Goal: Obtain resource: Download file/media

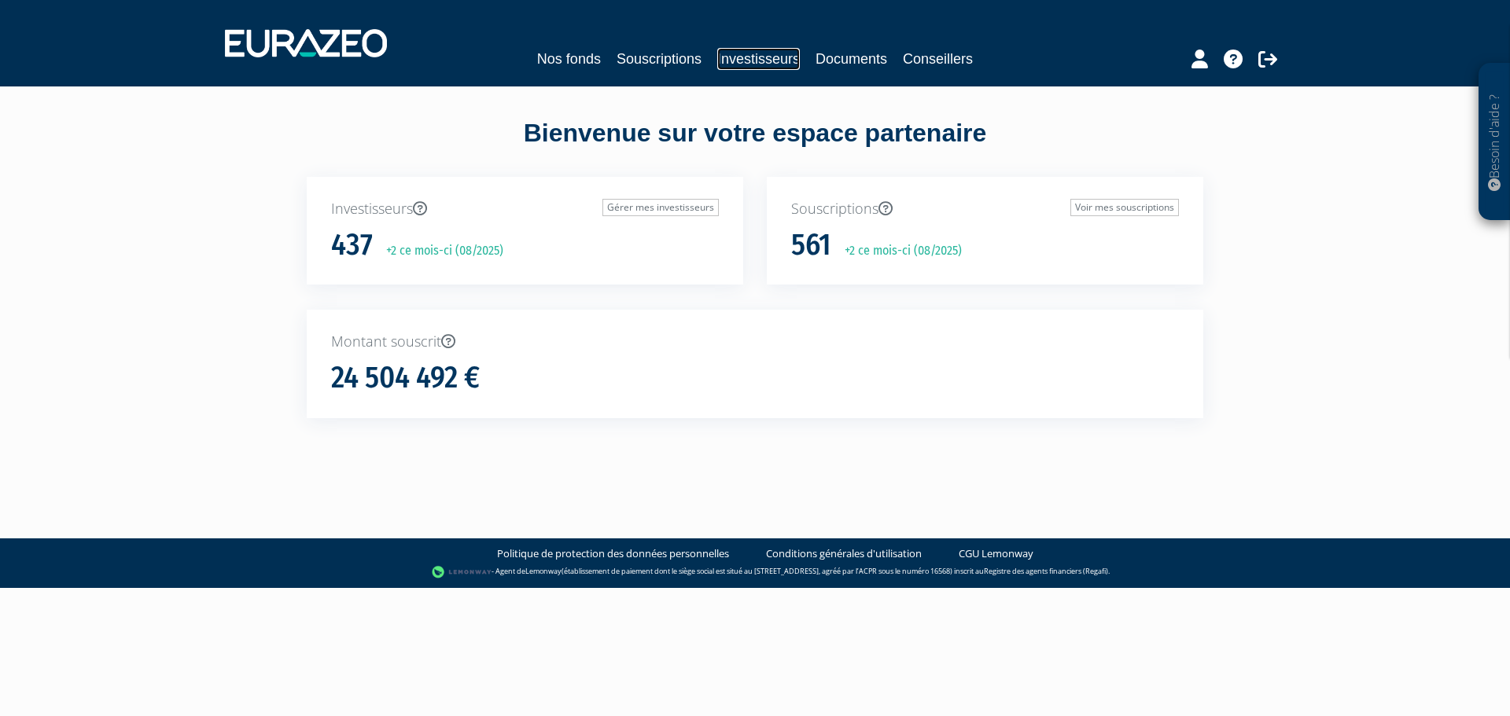
click at [749, 52] on link "Investisseurs" at bounding box center [758, 59] width 83 height 22
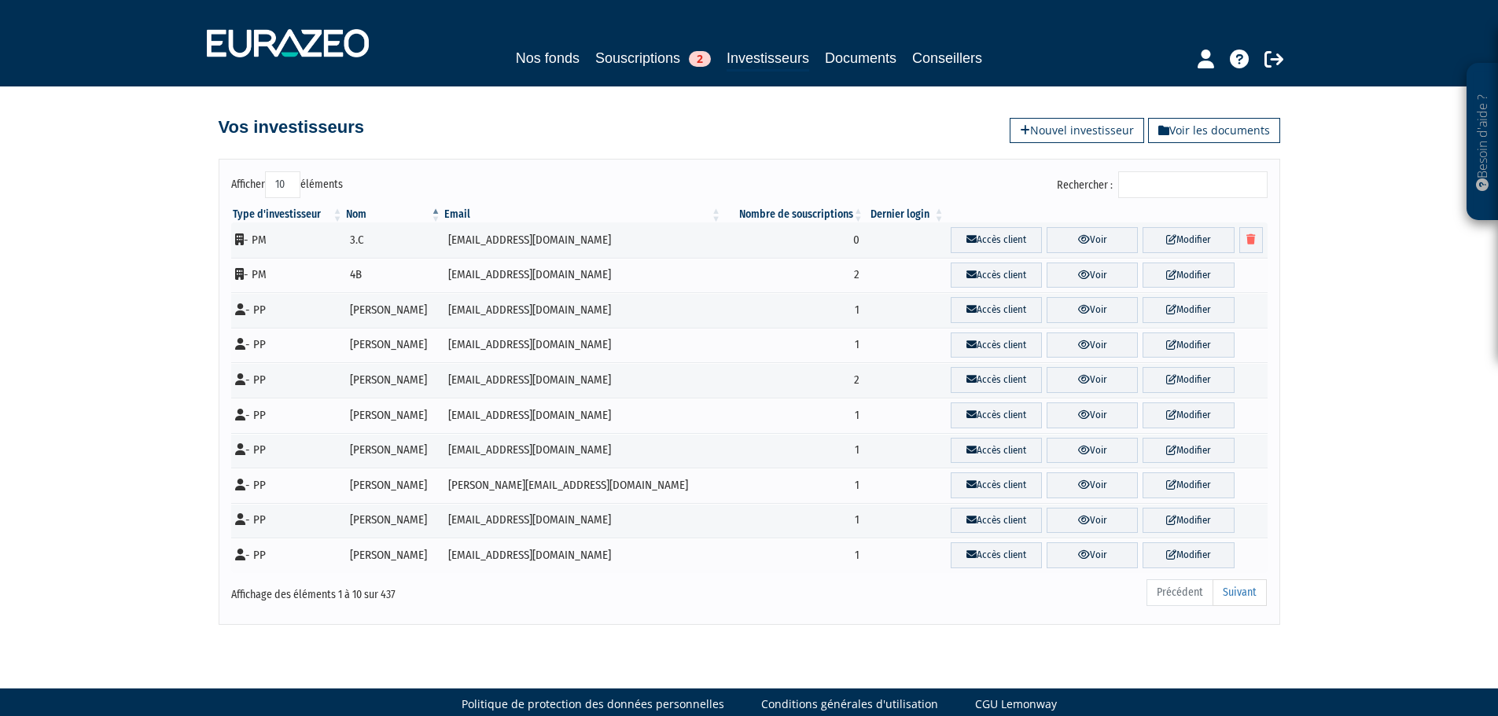
click at [1165, 197] on input "Rechercher :" at bounding box center [1192, 184] width 149 height 27
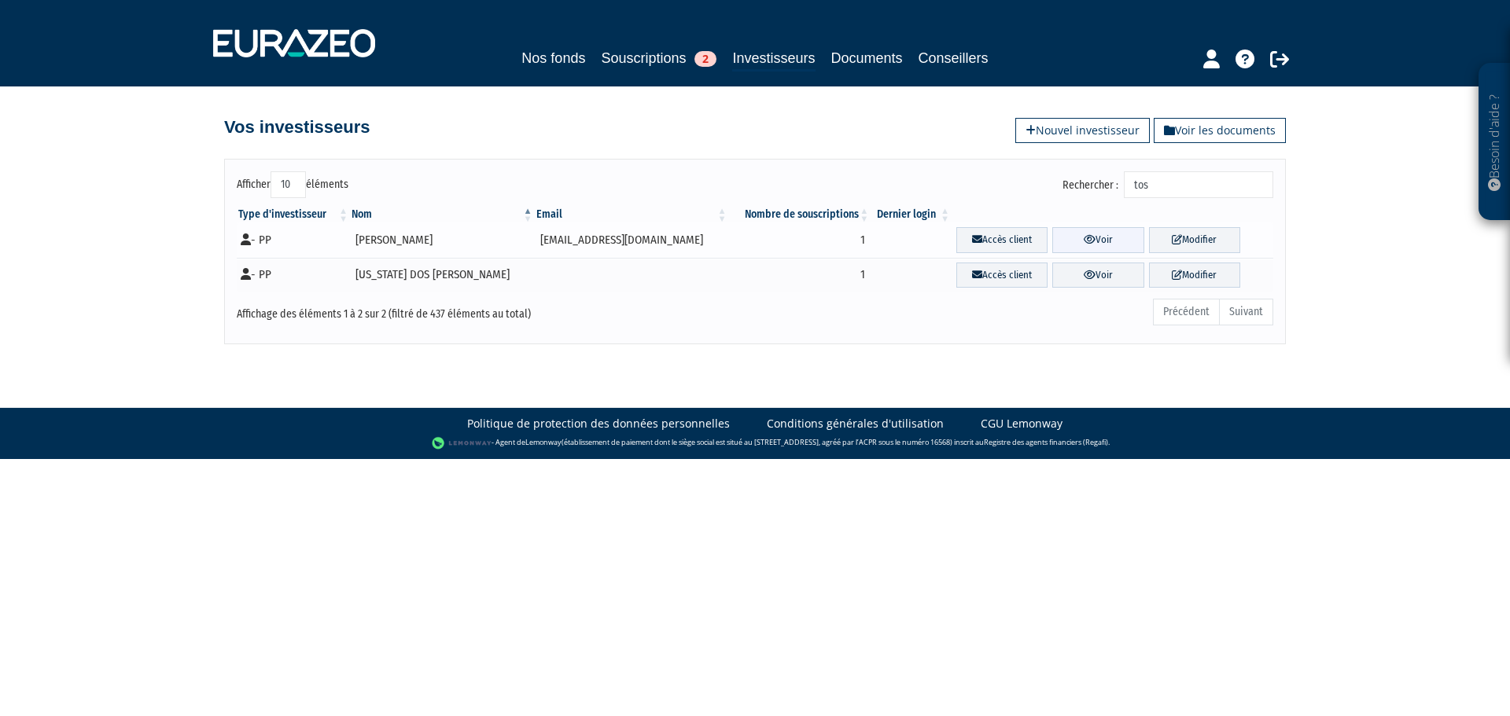
type input "tos"
click at [1069, 243] on link "Voir" at bounding box center [1097, 240] width 91 height 26
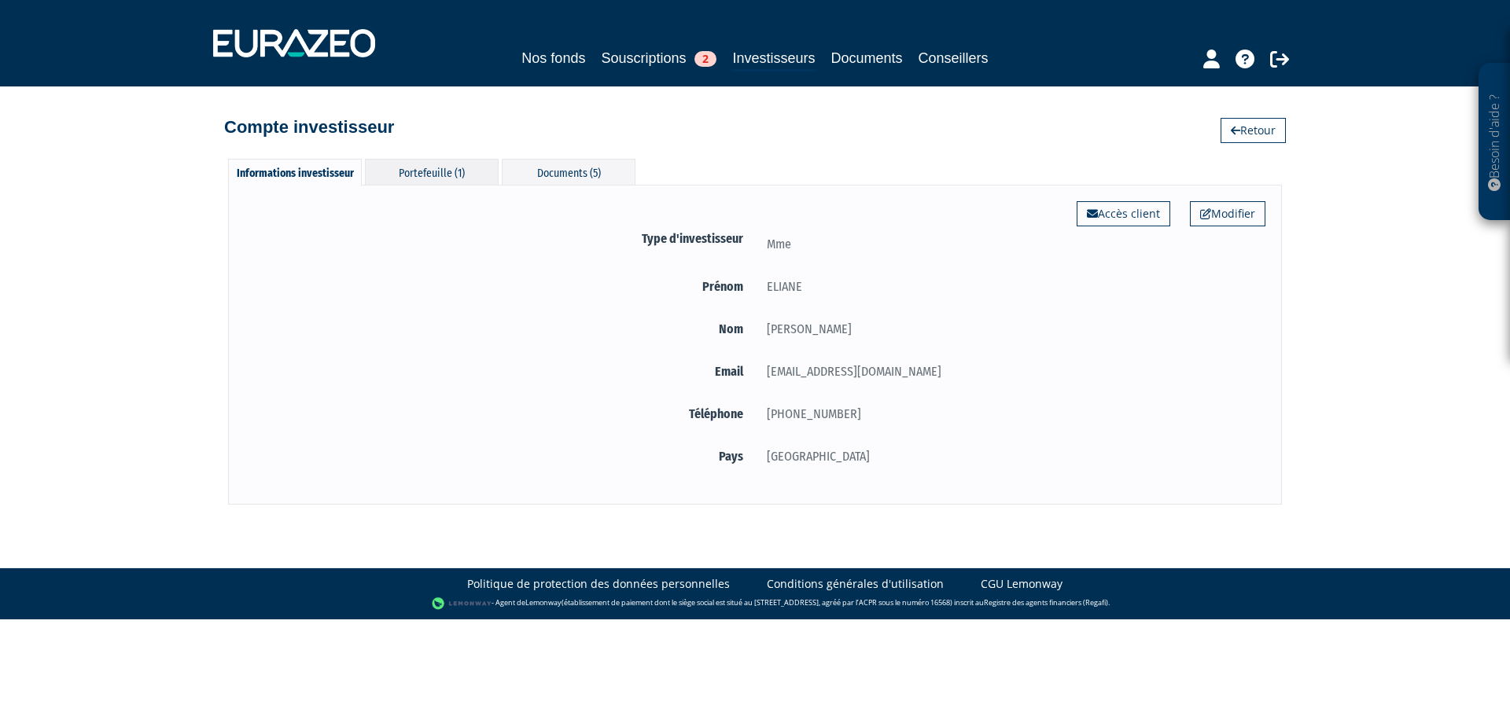
drag, startPoint x: 453, startPoint y: 168, endPoint x: 468, endPoint y: 166, distance: 15.1
click at [454, 166] on div "Portefeuille (1)" at bounding box center [432, 172] width 134 height 26
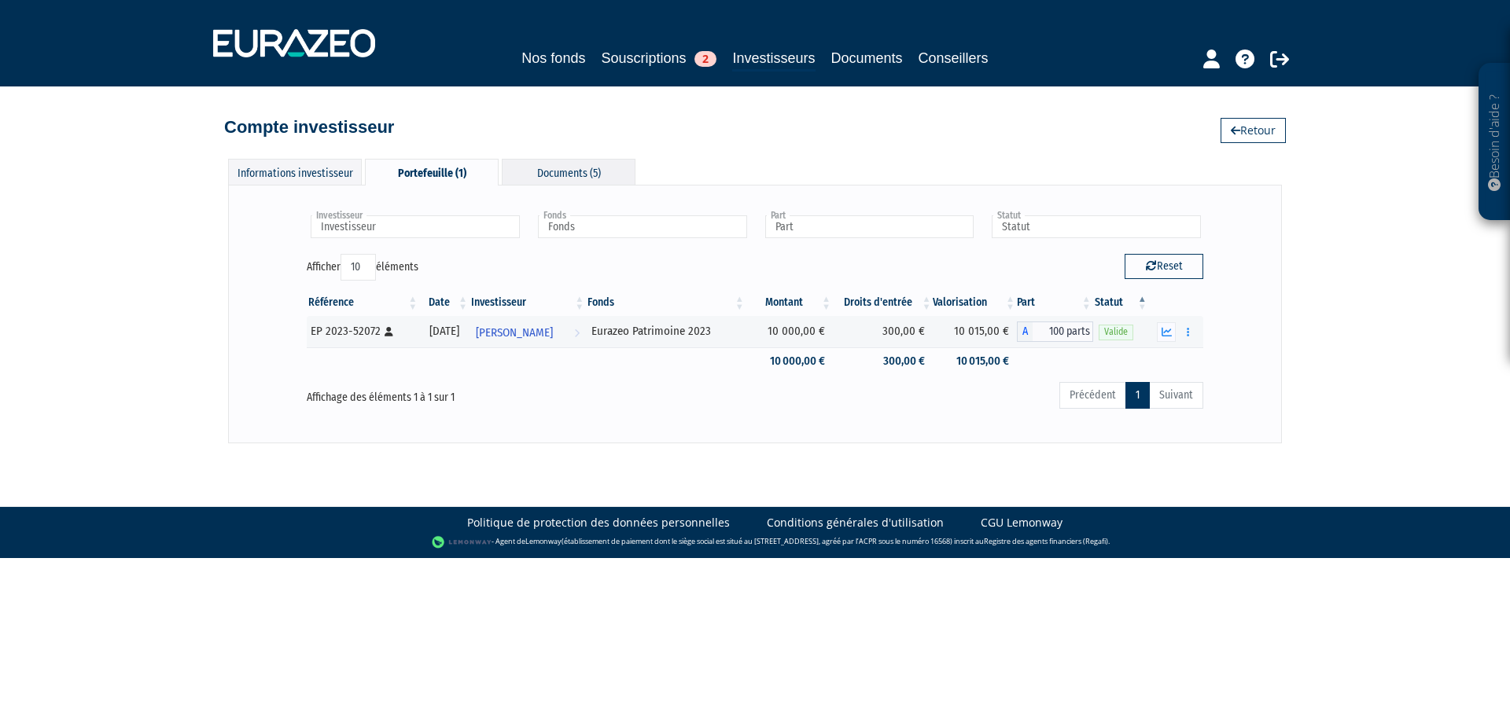
click at [550, 175] on div "Documents (5)" at bounding box center [569, 172] width 134 height 26
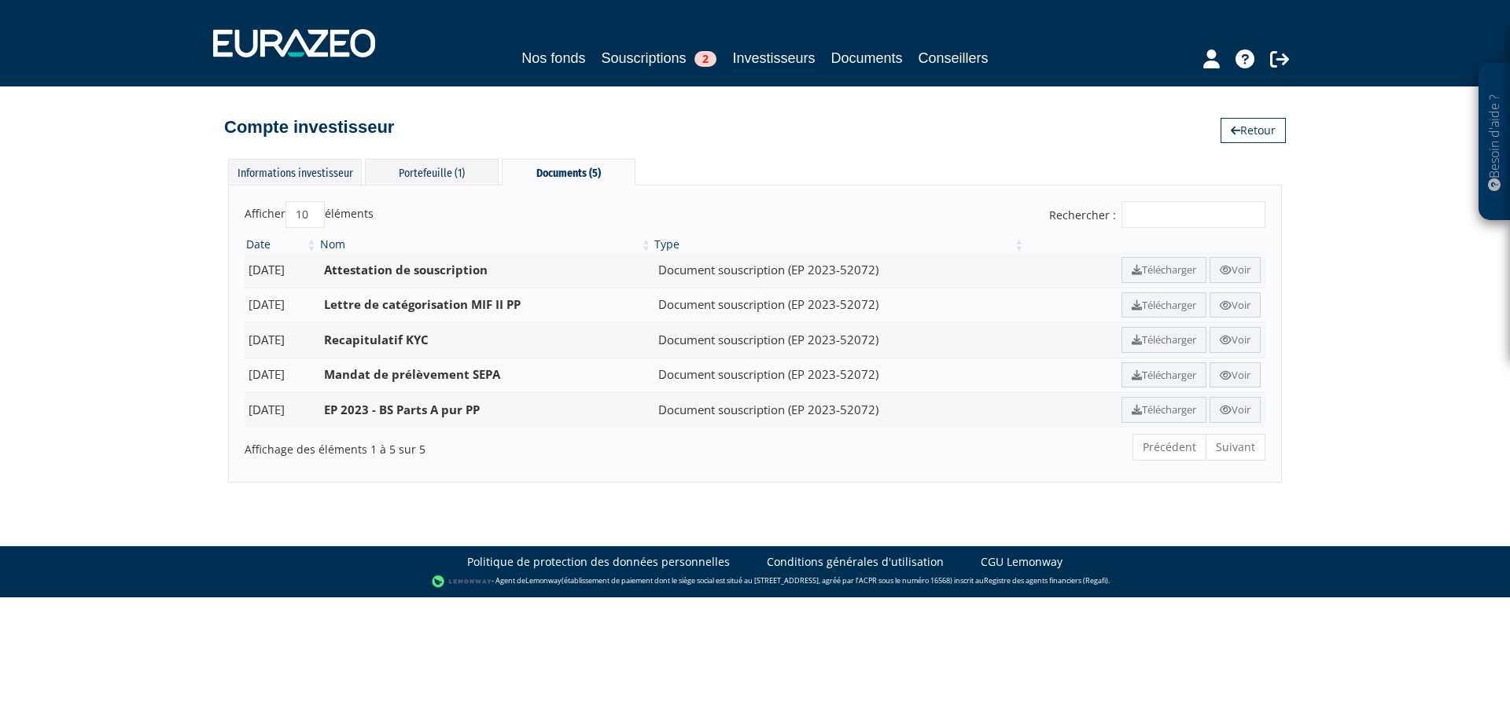
click at [1248, 434] on ul "Précédent Suivant" at bounding box center [1198, 447] width 133 height 27
click at [1237, 446] on ul "Précédent Suivant" at bounding box center [1198, 447] width 133 height 27
click at [1231, 374] on link "Voir" at bounding box center [1234, 376] width 51 height 26
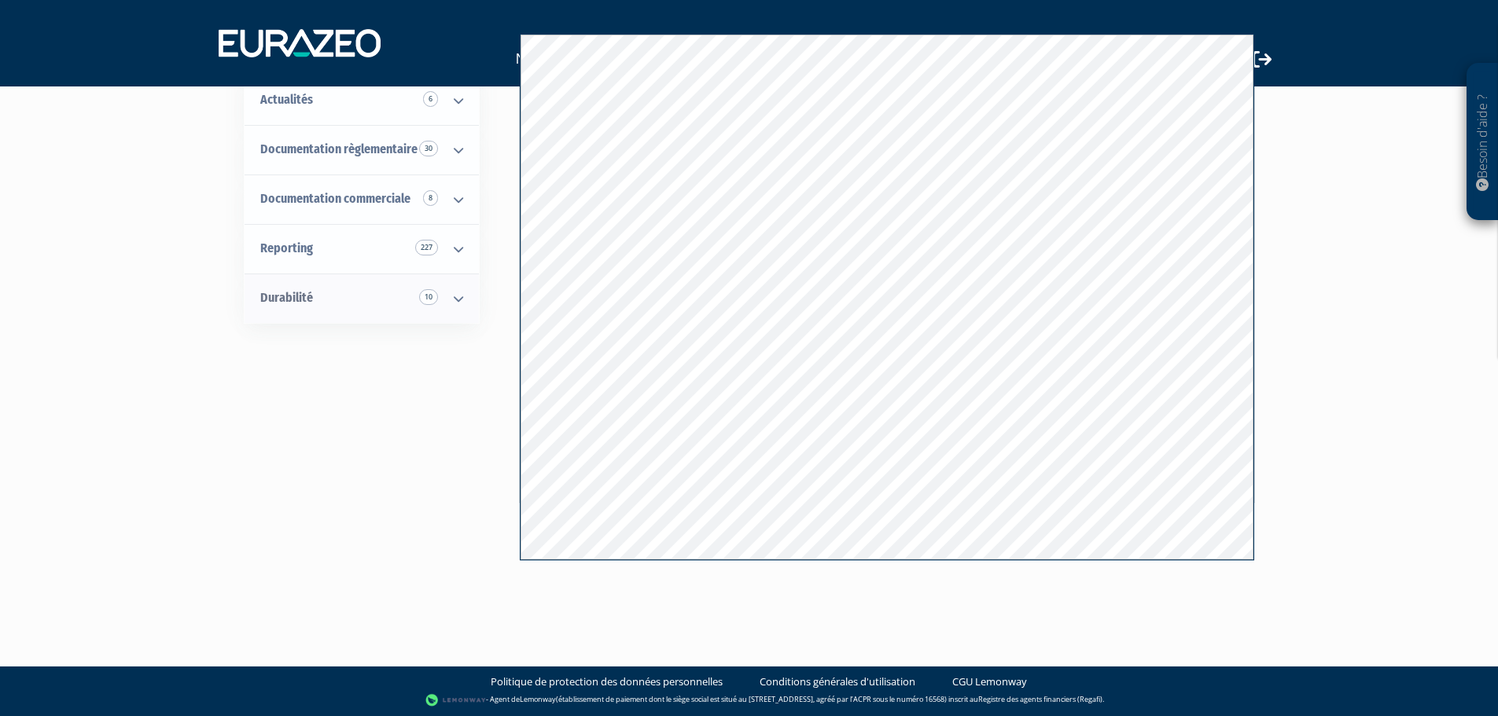
scroll to position [6, 0]
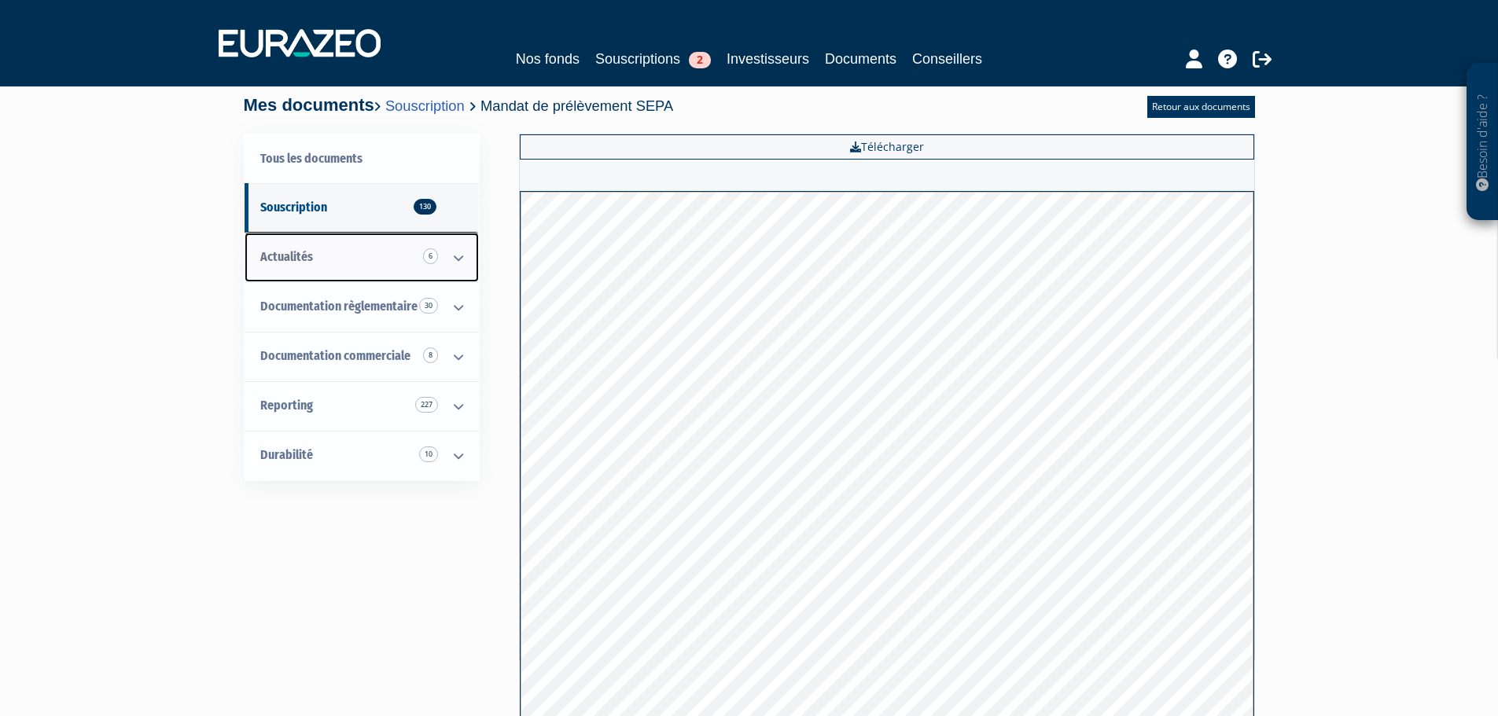
click at [458, 260] on icon at bounding box center [458, 258] width 41 height 49
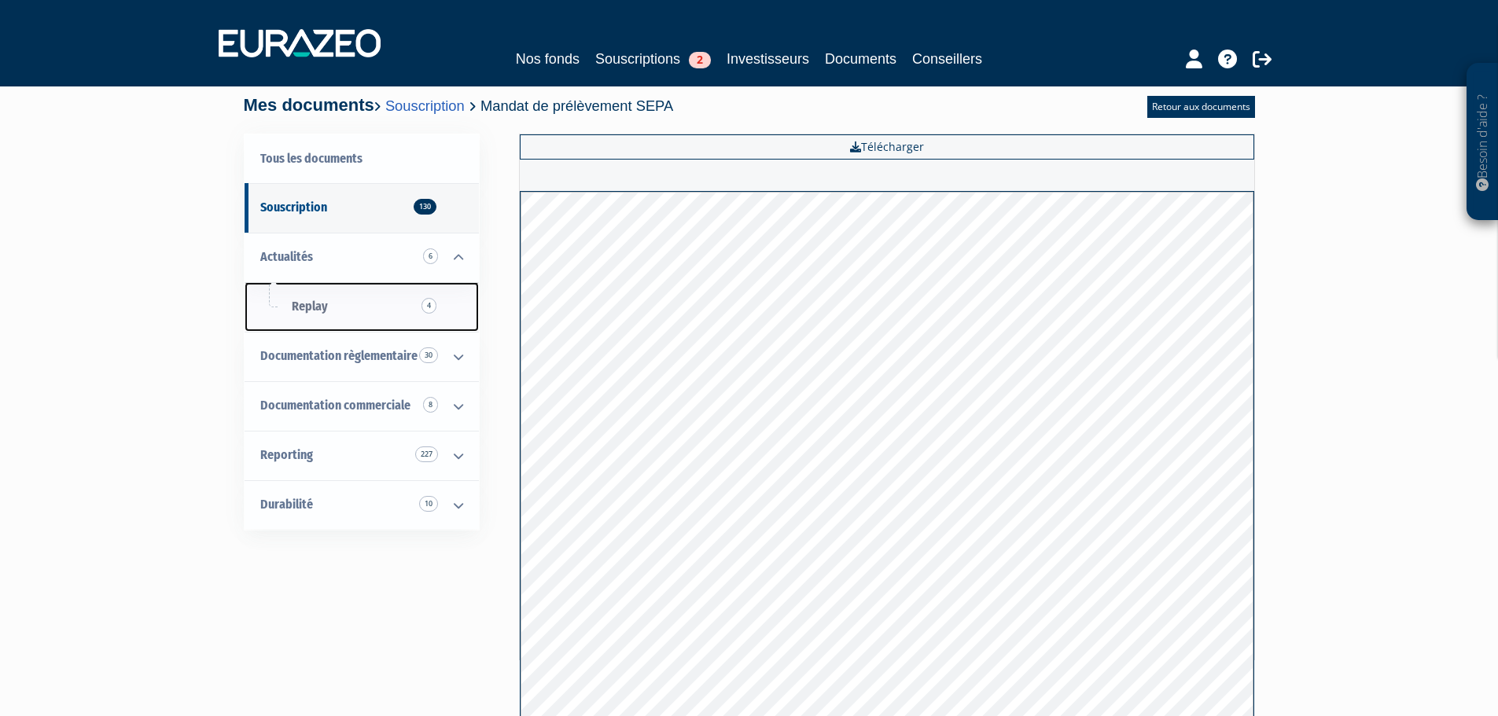
click at [430, 313] on span "4" at bounding box center [429, 306] width 15 height 16
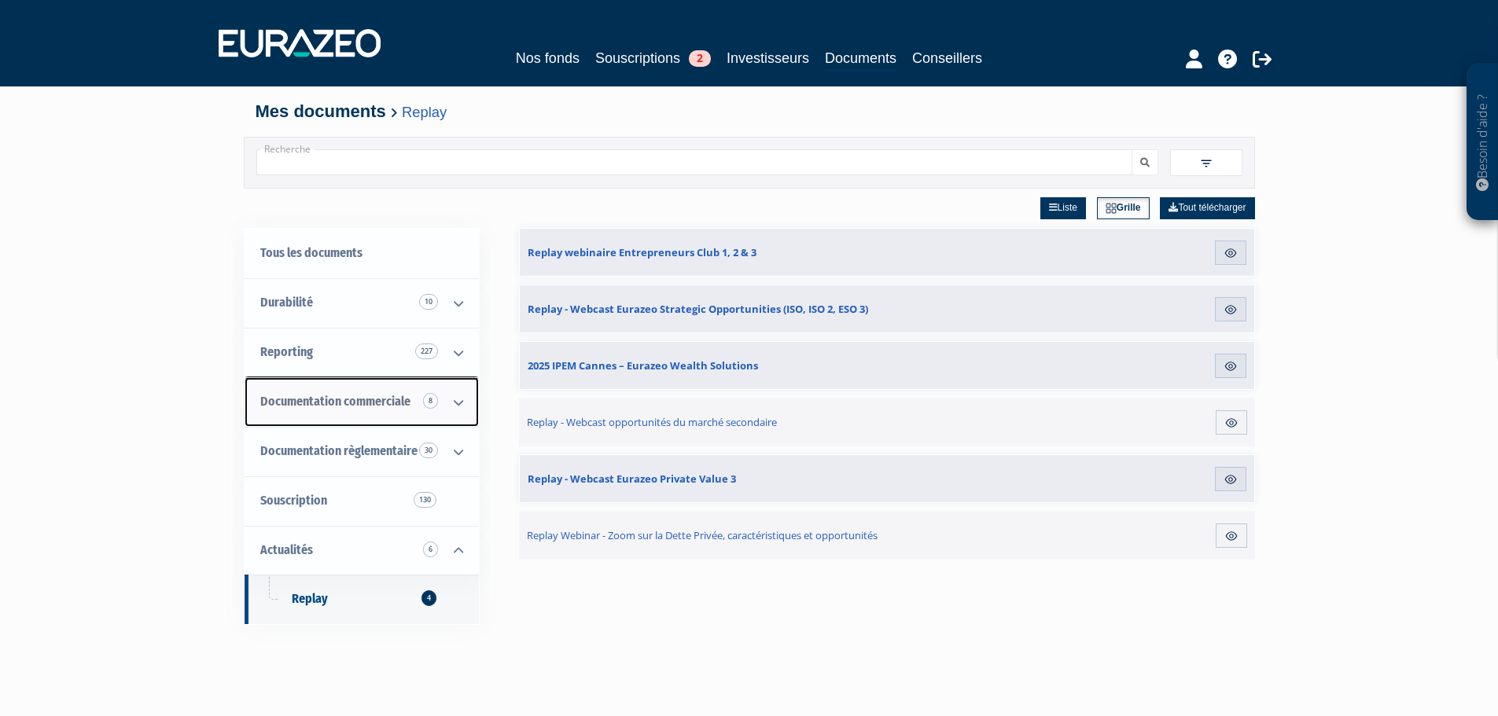
click at [449, 409] on icon at bounding box center [458, 402] width 41 height 49
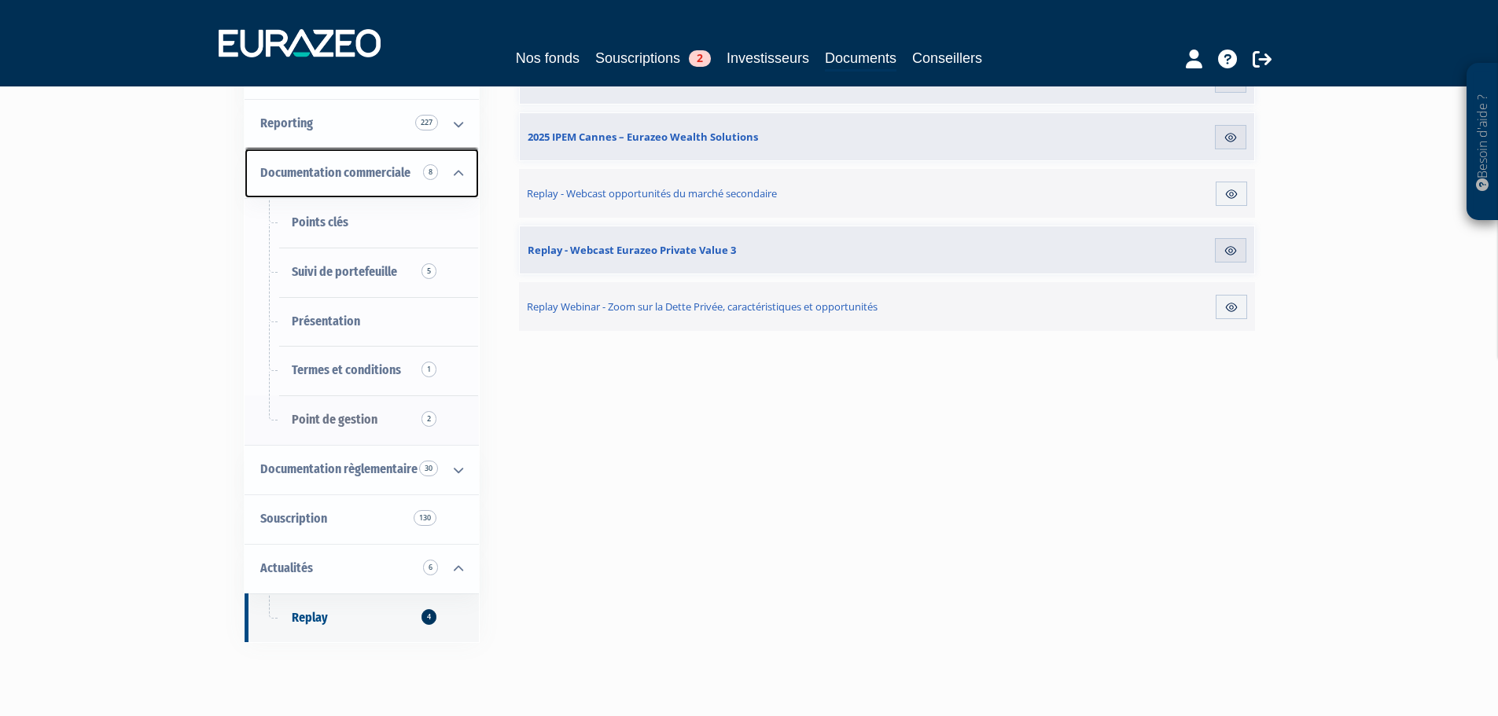
scroll to position [236, 0]
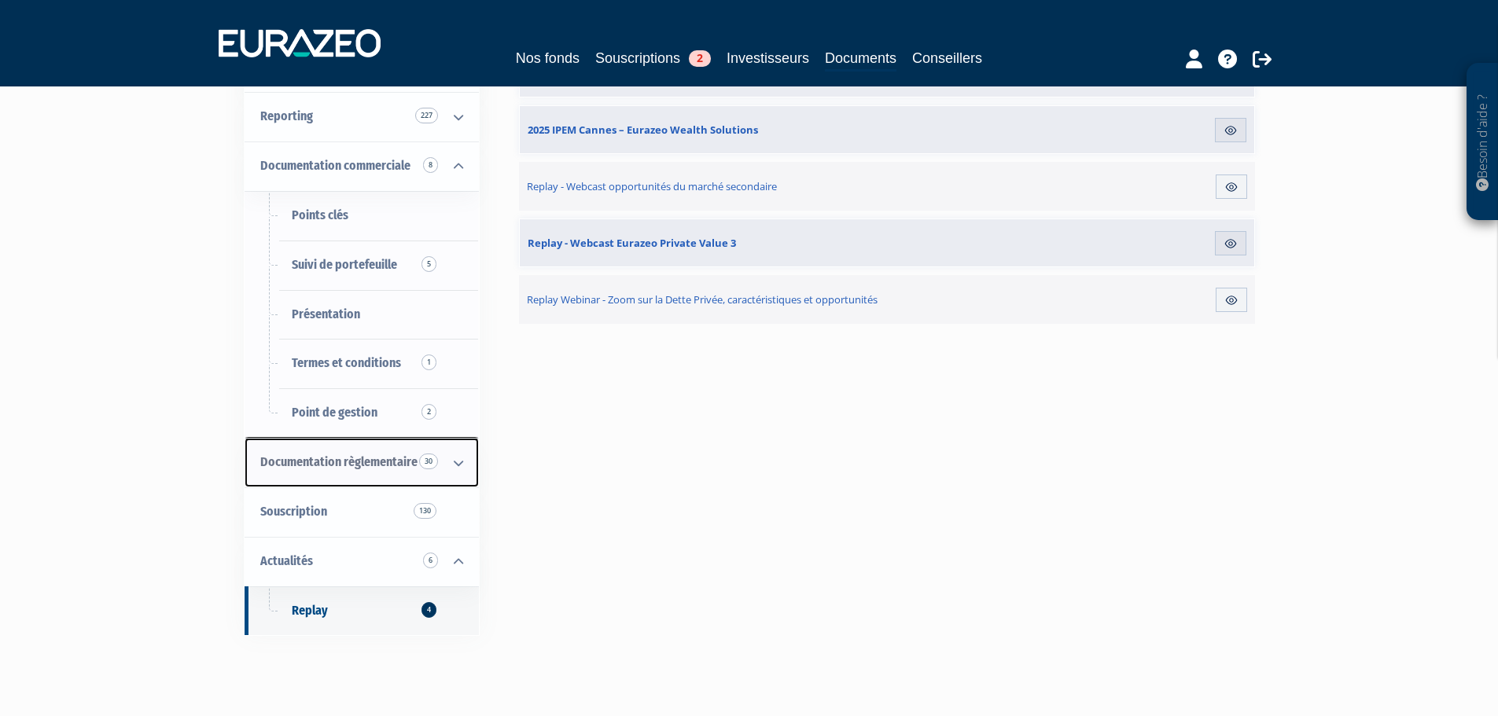
click at [457, 467] on icon at bounding box center [458, 463] width 41 height 49
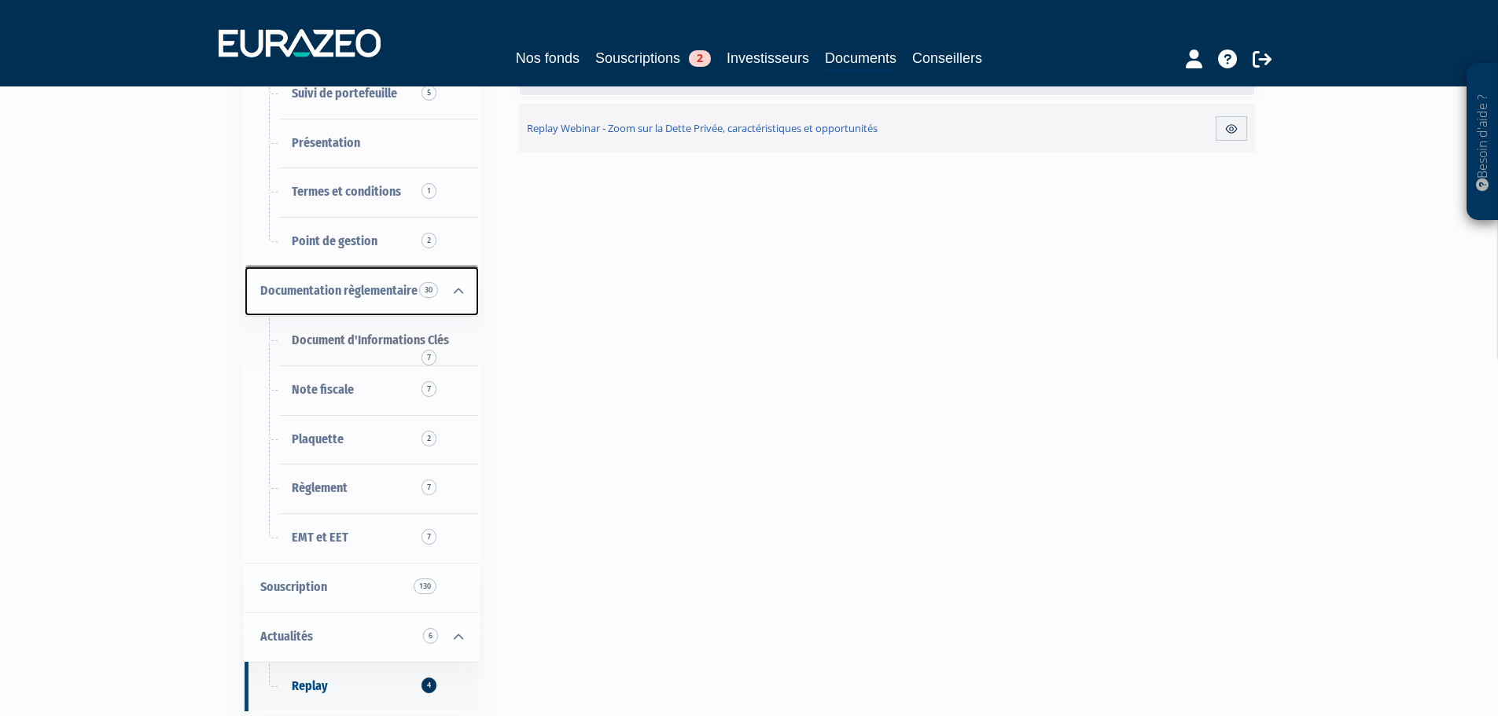
scroll to position [550, 0]
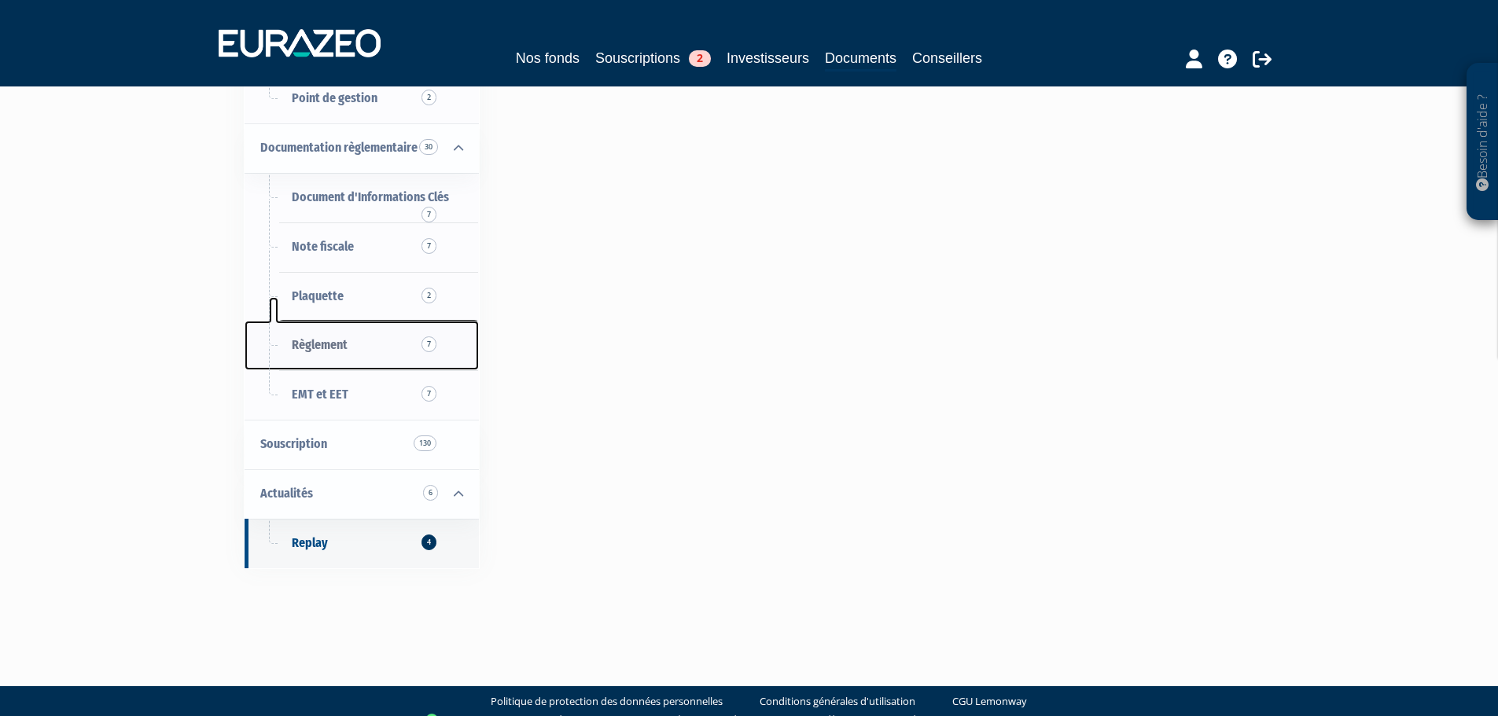
click at [410, 344] on link "Règlement 7" at bounding box center [362, 346] width 234 height 50
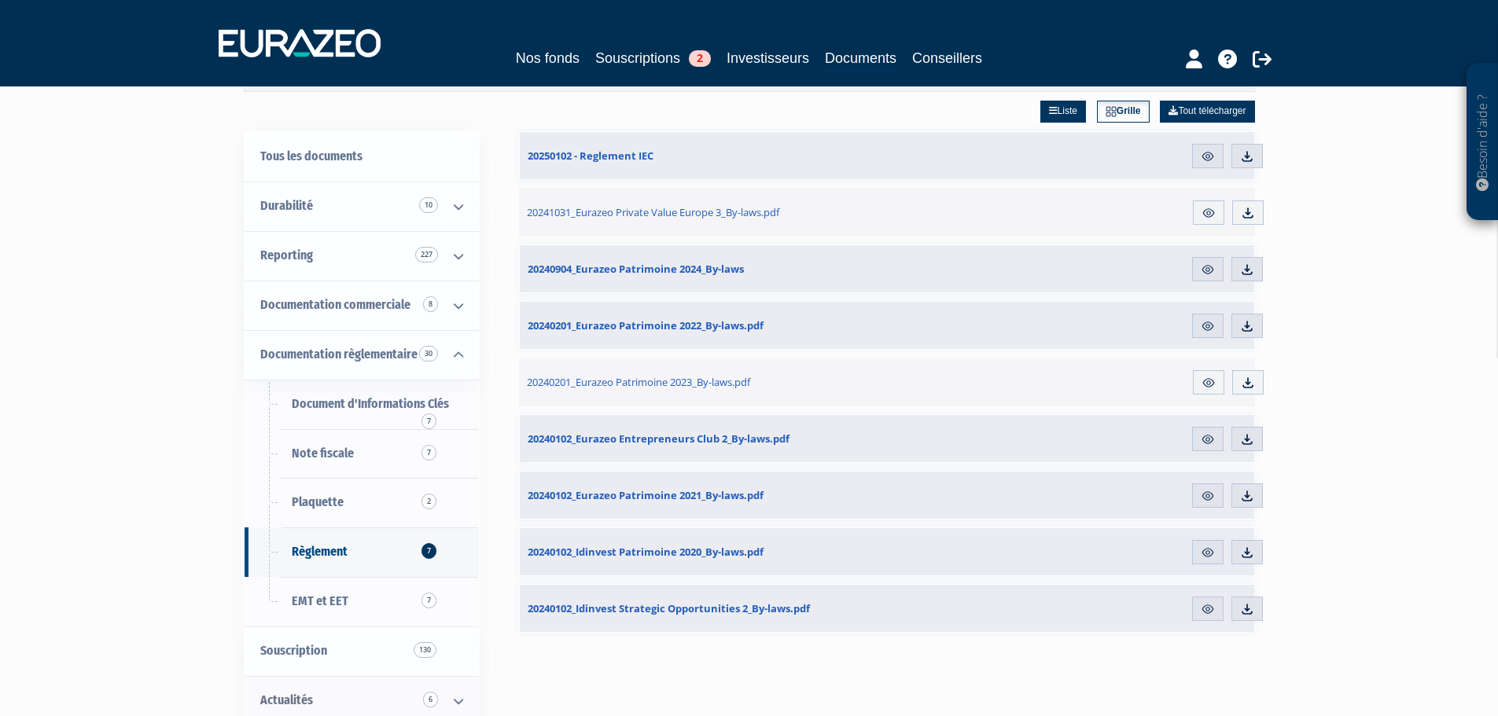
scroll to position [236, 0]
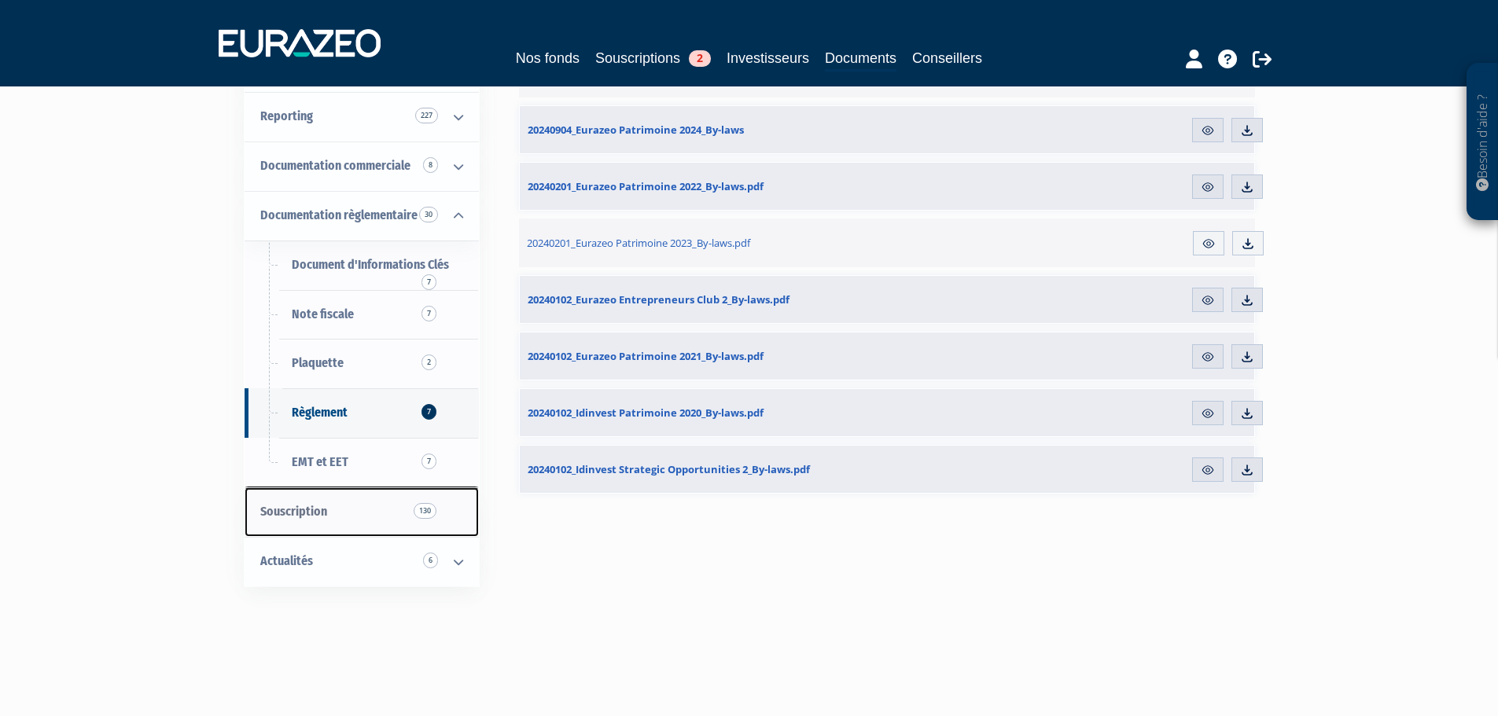
click at [433, 514] on span "130" at bounding box center [425, 511] width 23 height 16
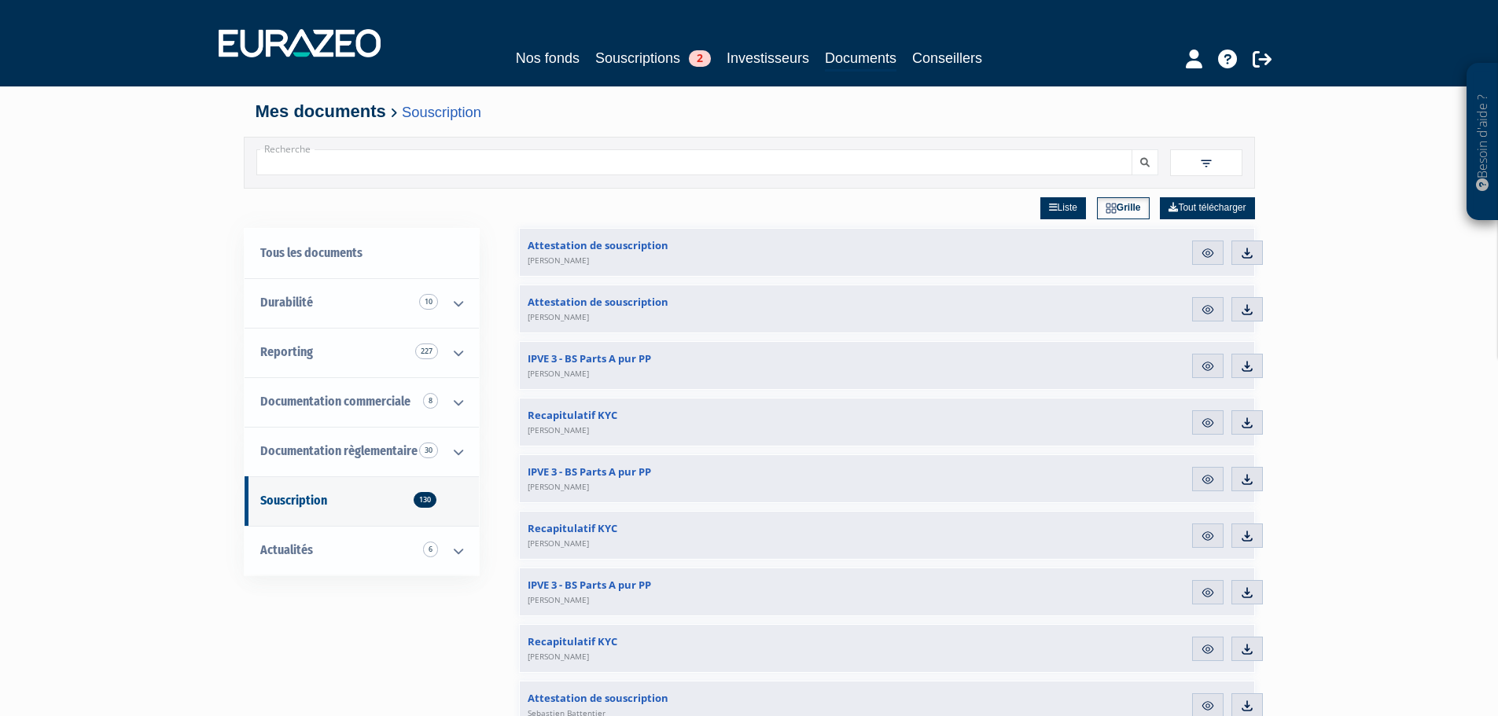
click at [721, 171] on input "Recherche" at bounding box center [694, 162] width 876 height 26
click at [1132, 149] on button "submit" at bounding box center [1145, 162] width 27 height 26
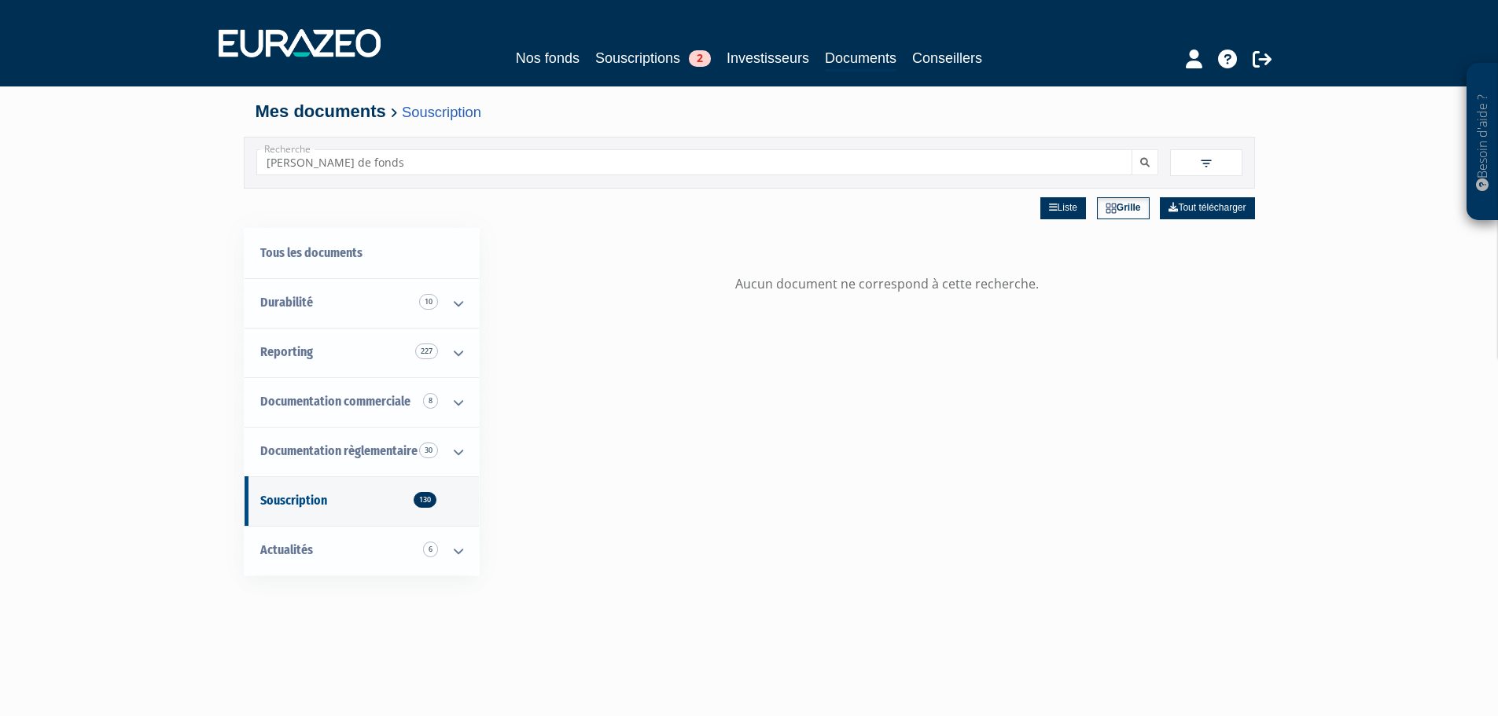
drag, startPoint x: 371, startPoint y: 160, endPoint x: 197, endPoint y: 150, distance: 174.9
click at [197, 150] on div "Besoin d'aide ? × J'ai besoin d'aide Si vous avez une question à propos du fonc…" at bounding box center [749, 479] width 1498 height 959
type input "prélevement"
click at [1132, 149] on button "submit" at bounding box center [1145, 162] width 27 height 26
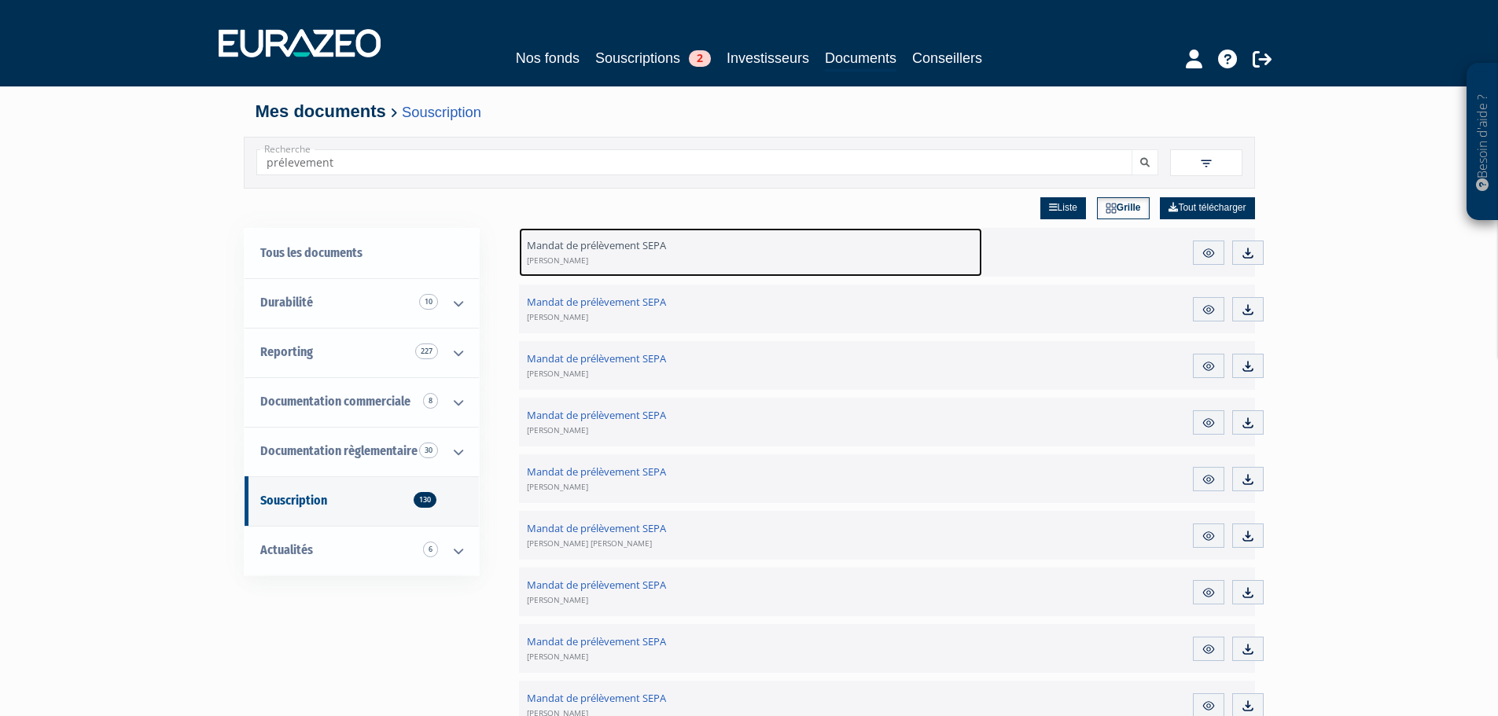
click at [619, 237] on link "Mandat de prélèvement SEPA MARIANNE FRITZ" at bounding box center [751, 252] width 464 height 49
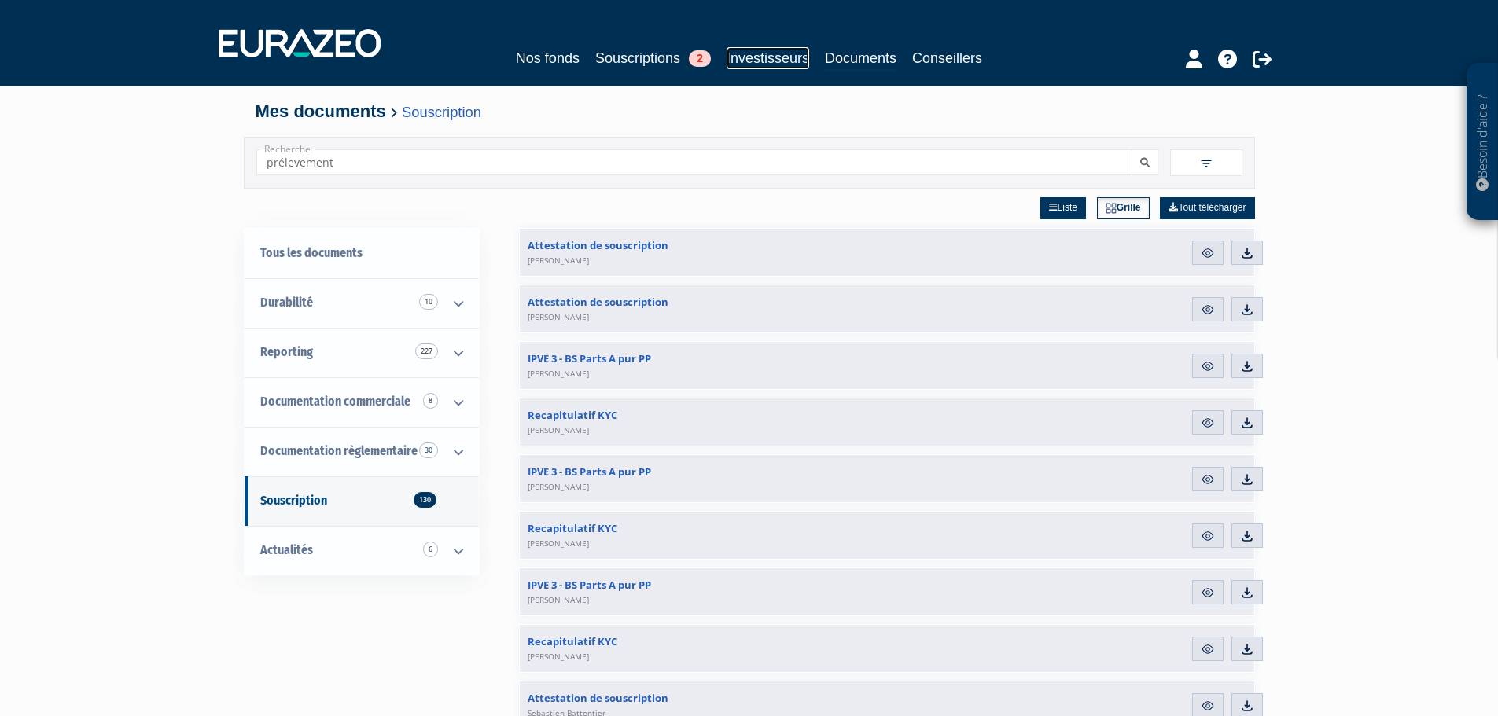
click at [774, 61] on link "Investisseurs" at bounding box center [768, 58] width 83 height 22
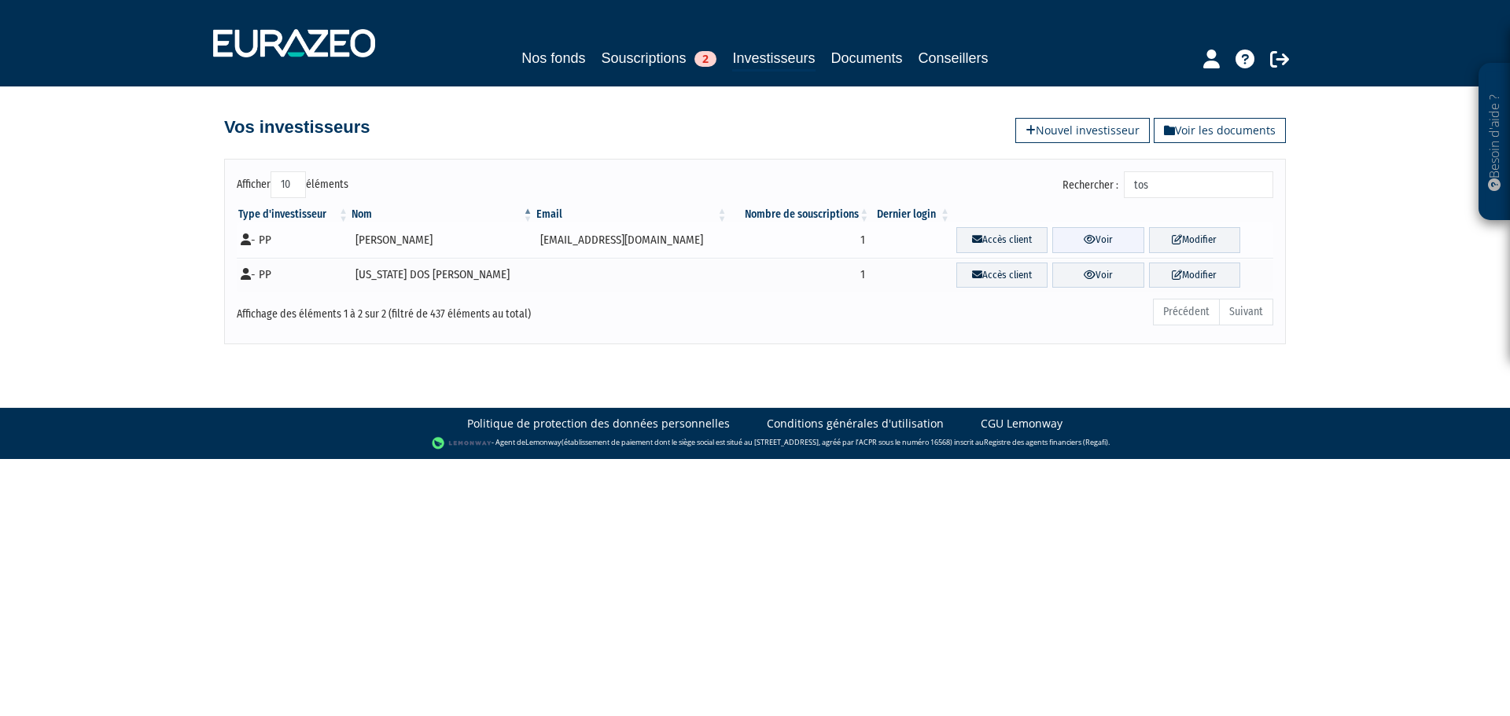
click at [1061, 236] on link "Voir" at bounding box center [1097, 240] width 91 height 26
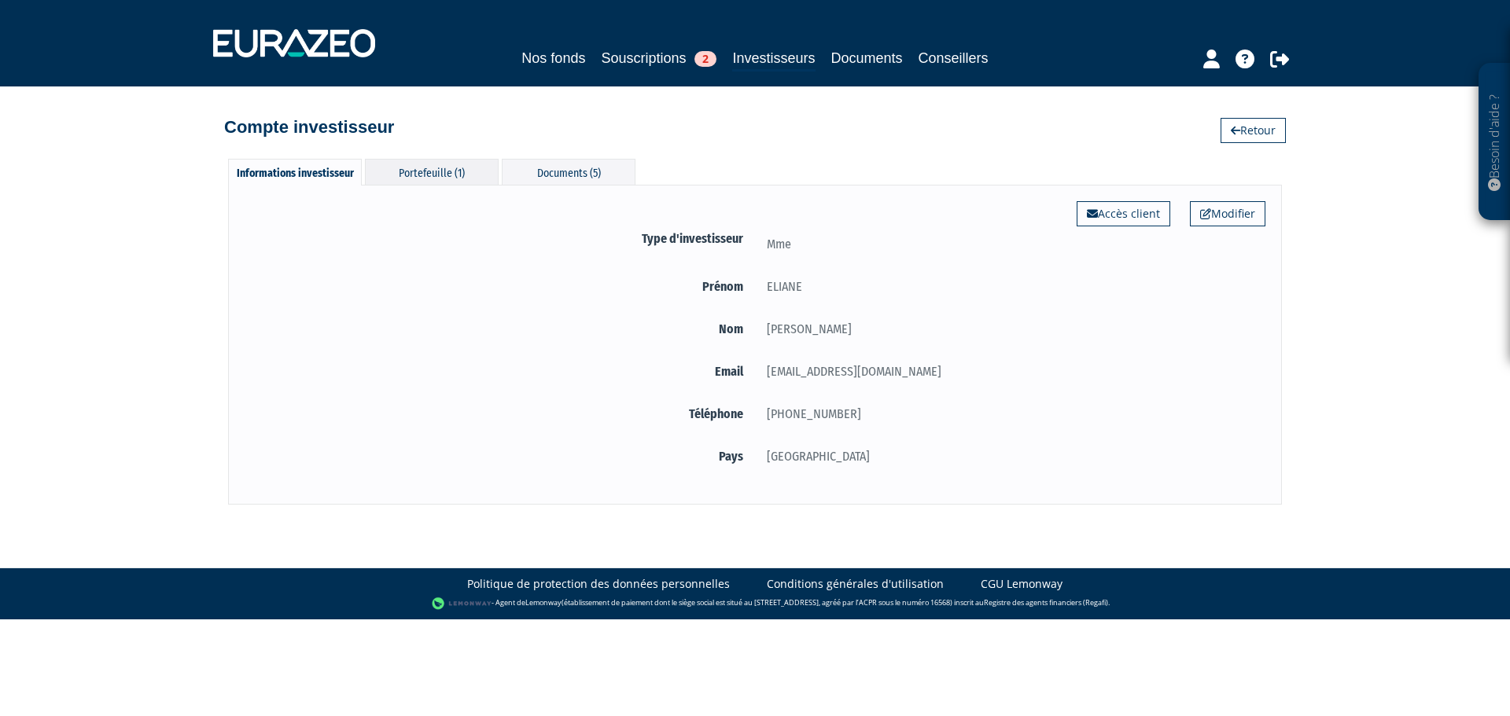
click at [461, 168] on div "Portefeuille (1)" at bounding box center [432, 172] width 134 height 26
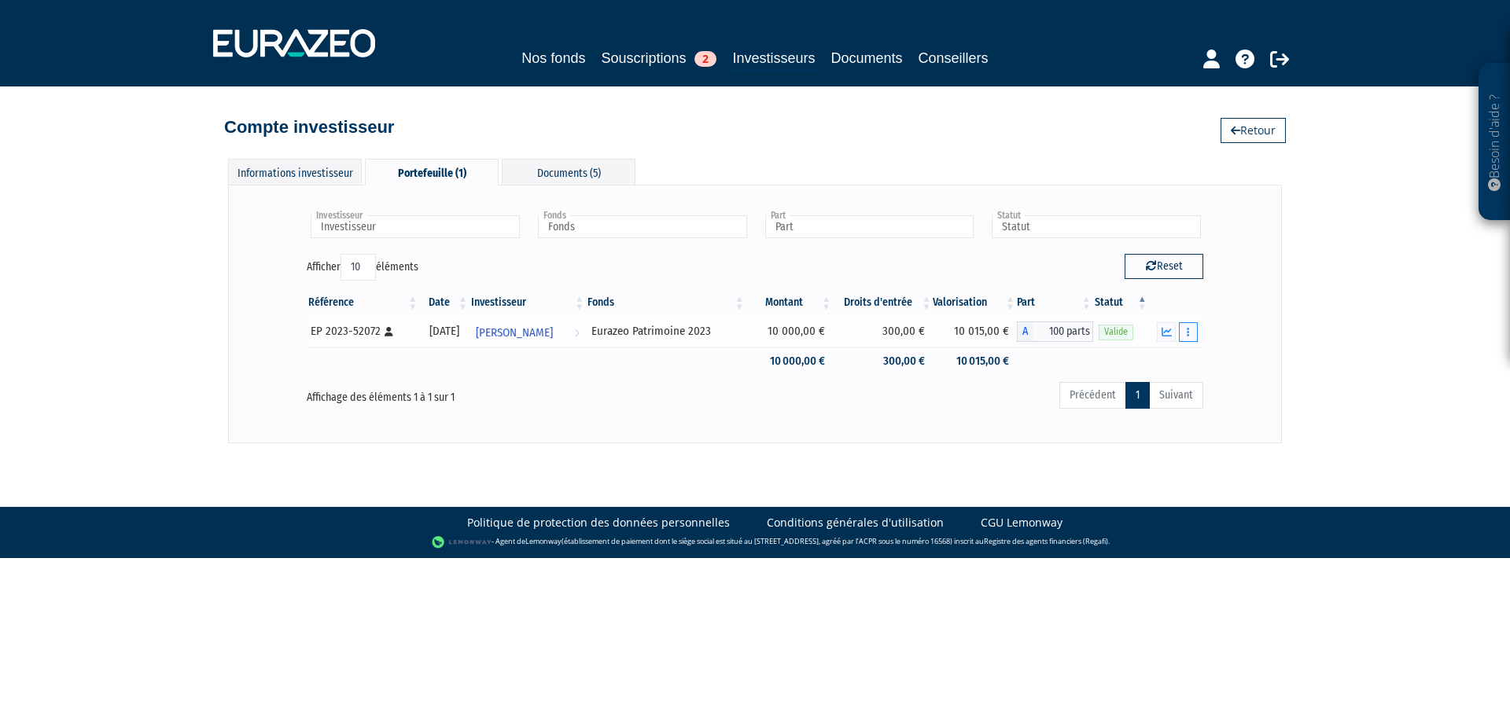
click at [1190, 334] on button "button" at bounding box center [1188, 332] width 19 height 20
click at [1164, 355] on link "Documents" at bounding box center [1153, 361] width 79 height 26
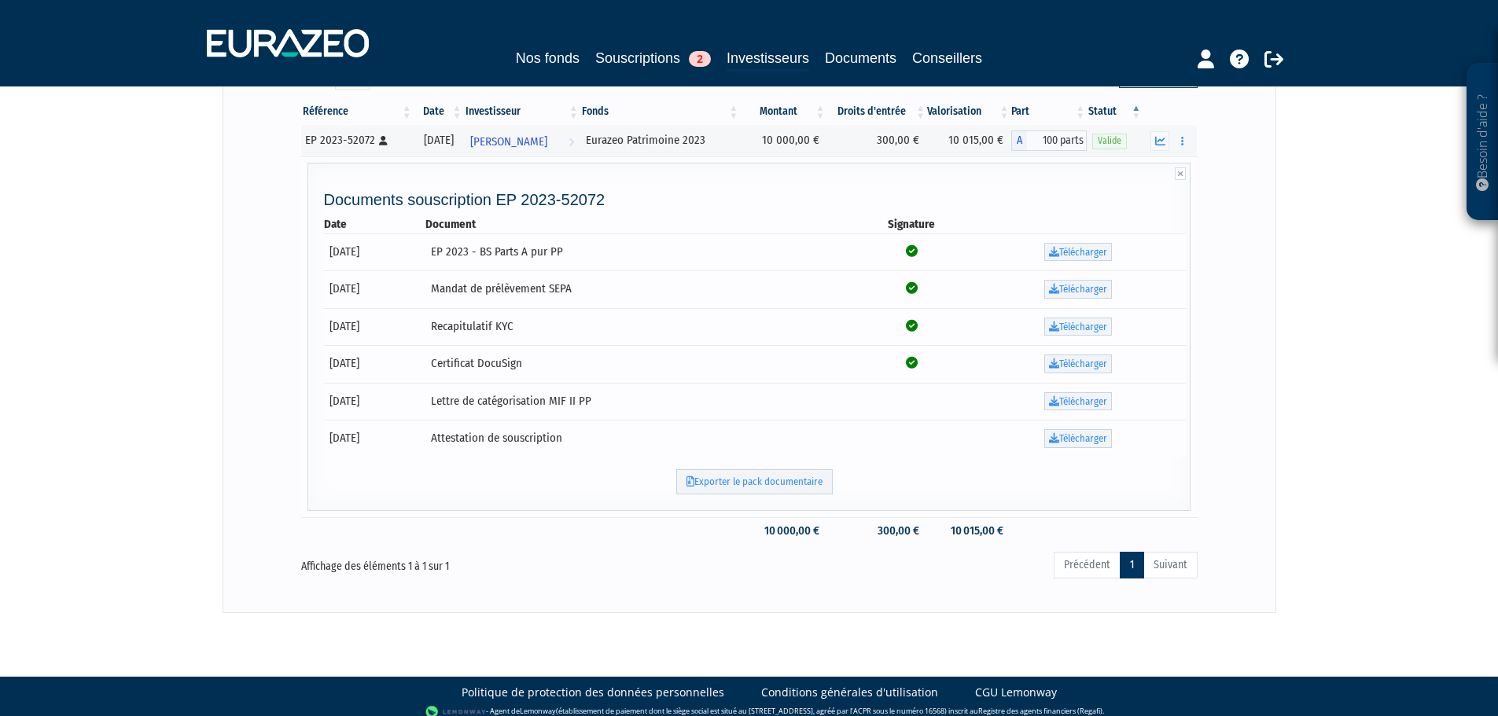
scroll to position [203, 0]
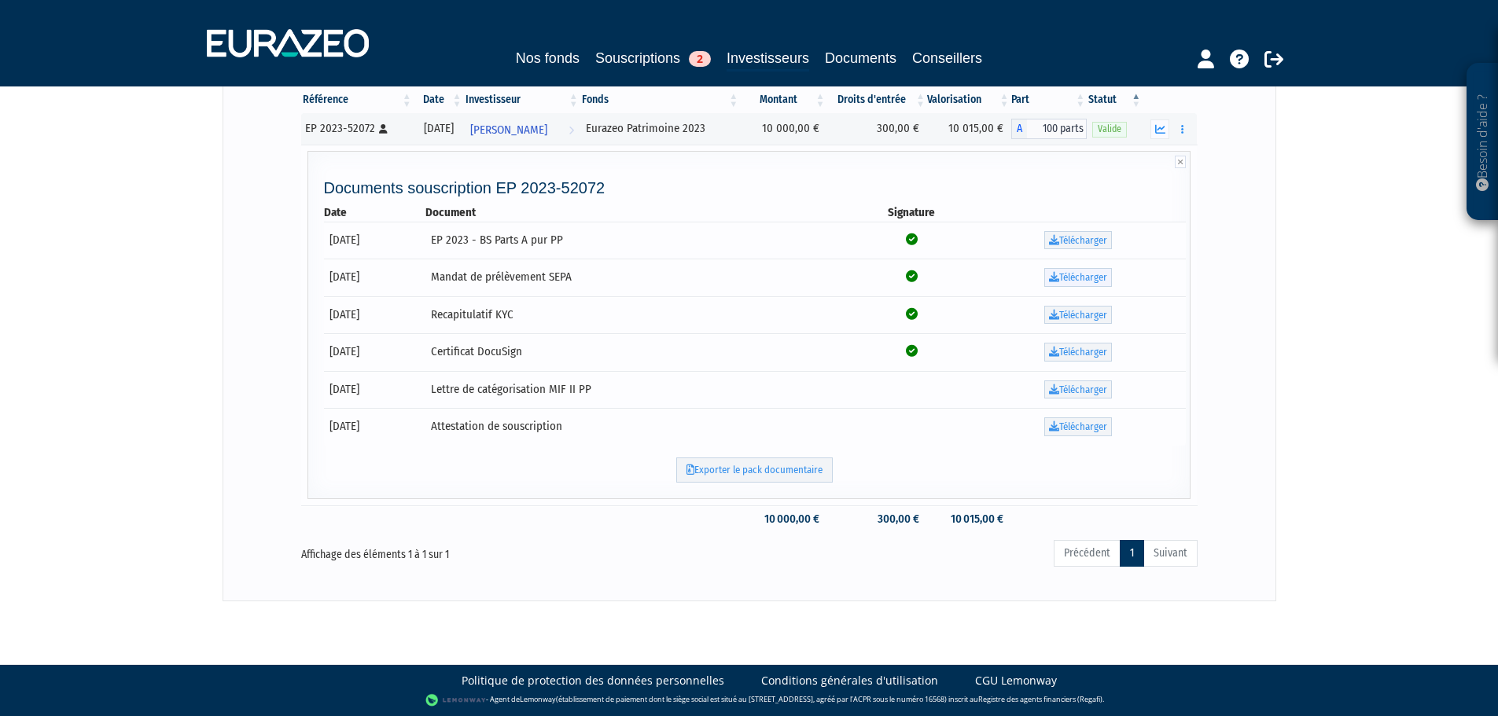
click at [1079, 277] on link "Télécharger" at bounding box center [1078, 277] width 68 height 19
click at [1086, 244] on link "Télécharger" at bounding box center [1078, 240] width 68 height 19
click at [1094, 314] on link "Télécharger" at bounding box center [1078, 315] width 68 height 19
click at [1092, 353] on link "Télécharger" at bounding box center [1078, 352] width 68 height 19
click at [1106, 393] on link "Télécharger" at bounding box center [1078, 390] width 68 height 19
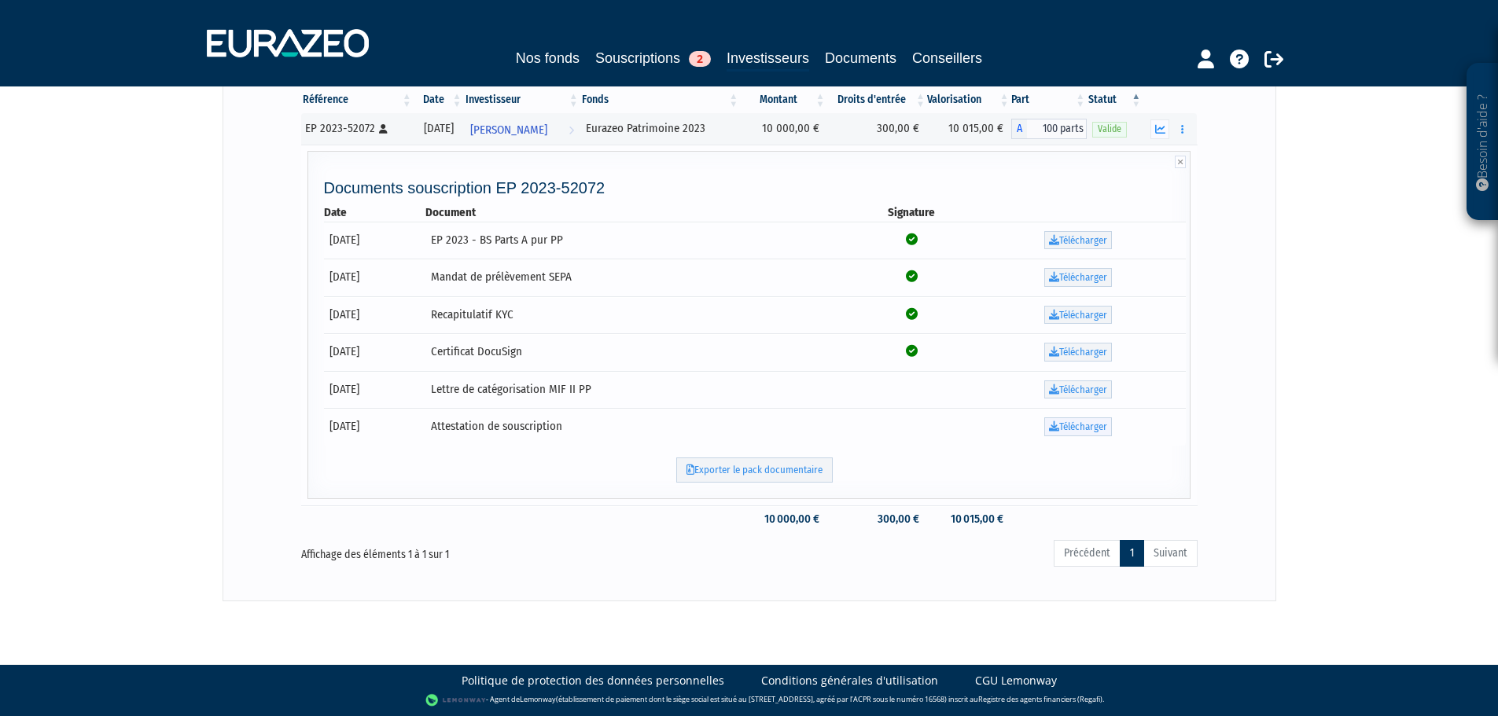
click at [1098, 428] on link "Télécharger" at bounding box center [1078, 427] width 68 height 19
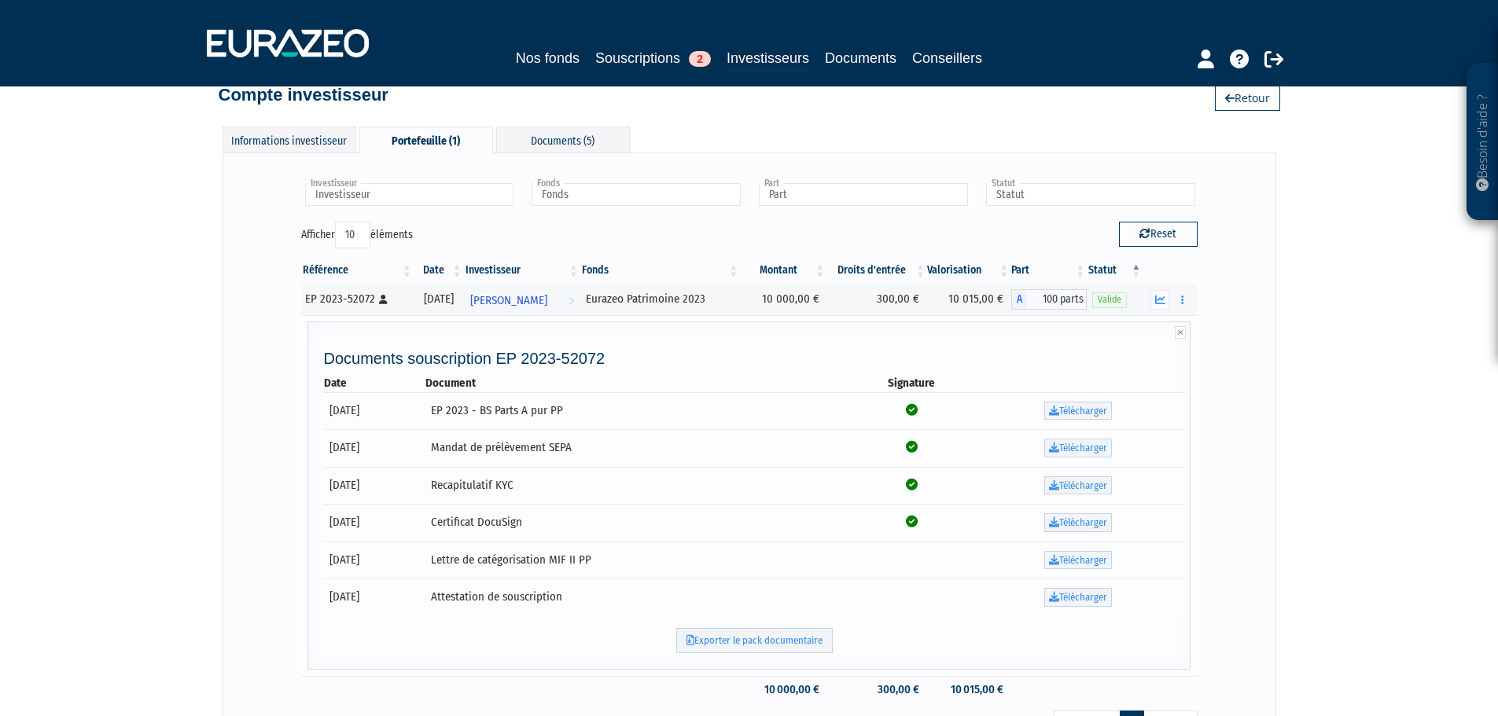
scroll to position [0, 0]
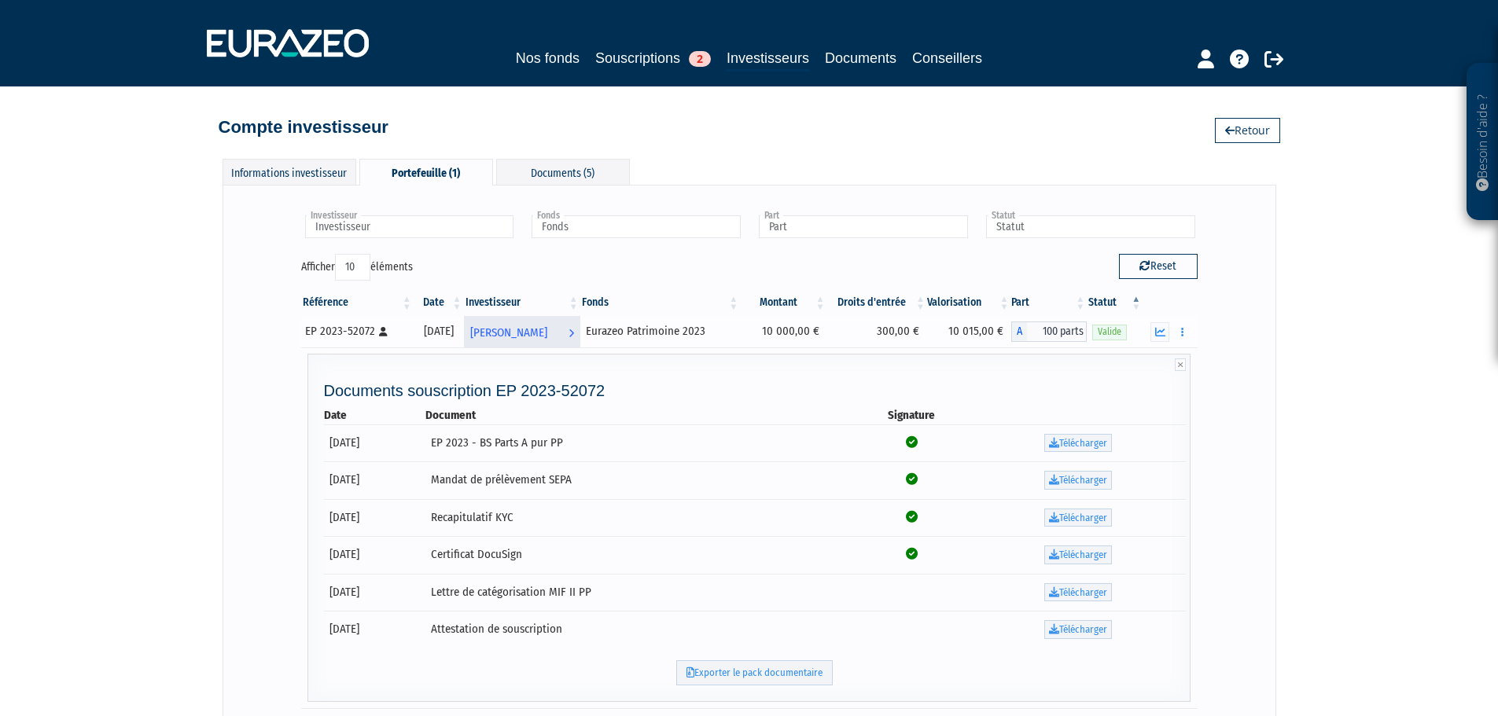
click at [547, 332] on span "[PERSON_NAME]" at bounding box center [508, 332] width 77 height 29
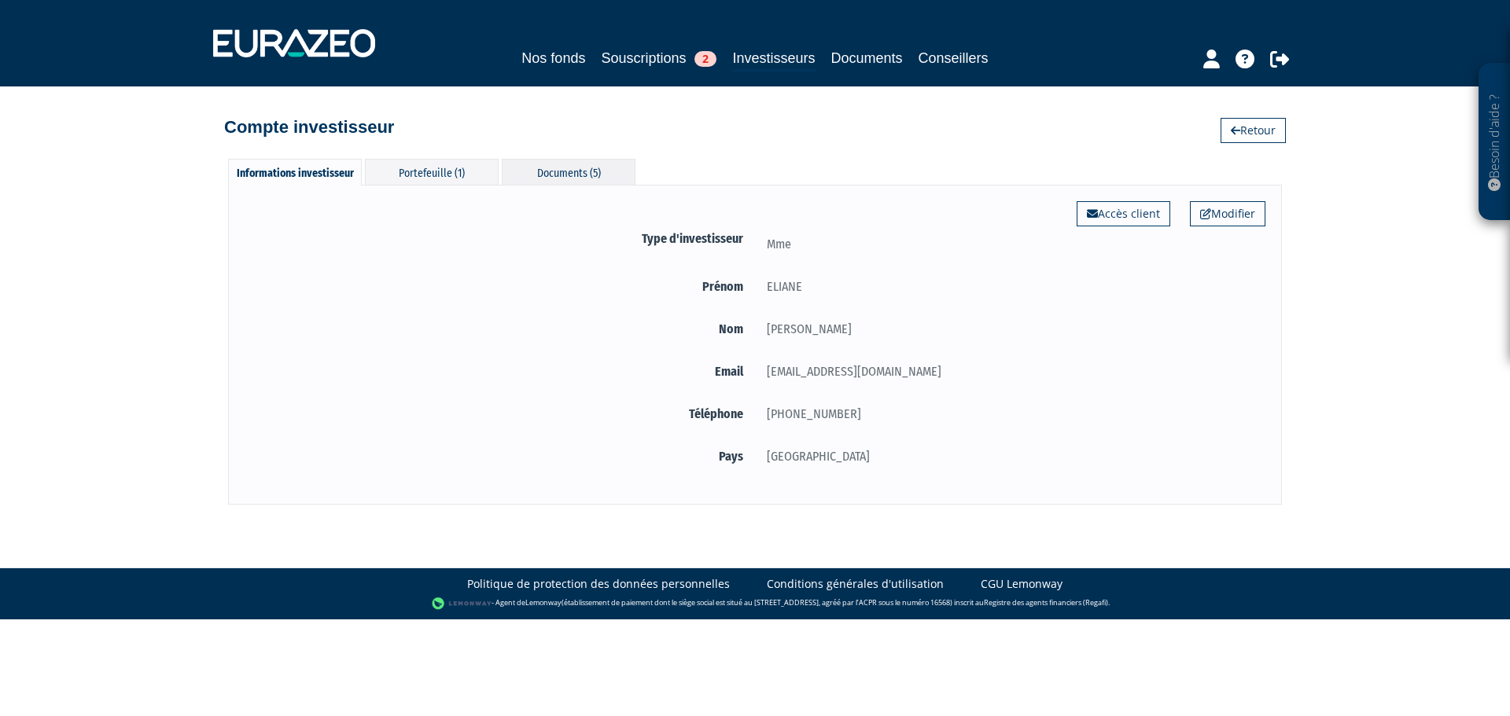
click at [548, 177] on div "Documents (5)" at bounding box center [569, 172] width 134 height 26
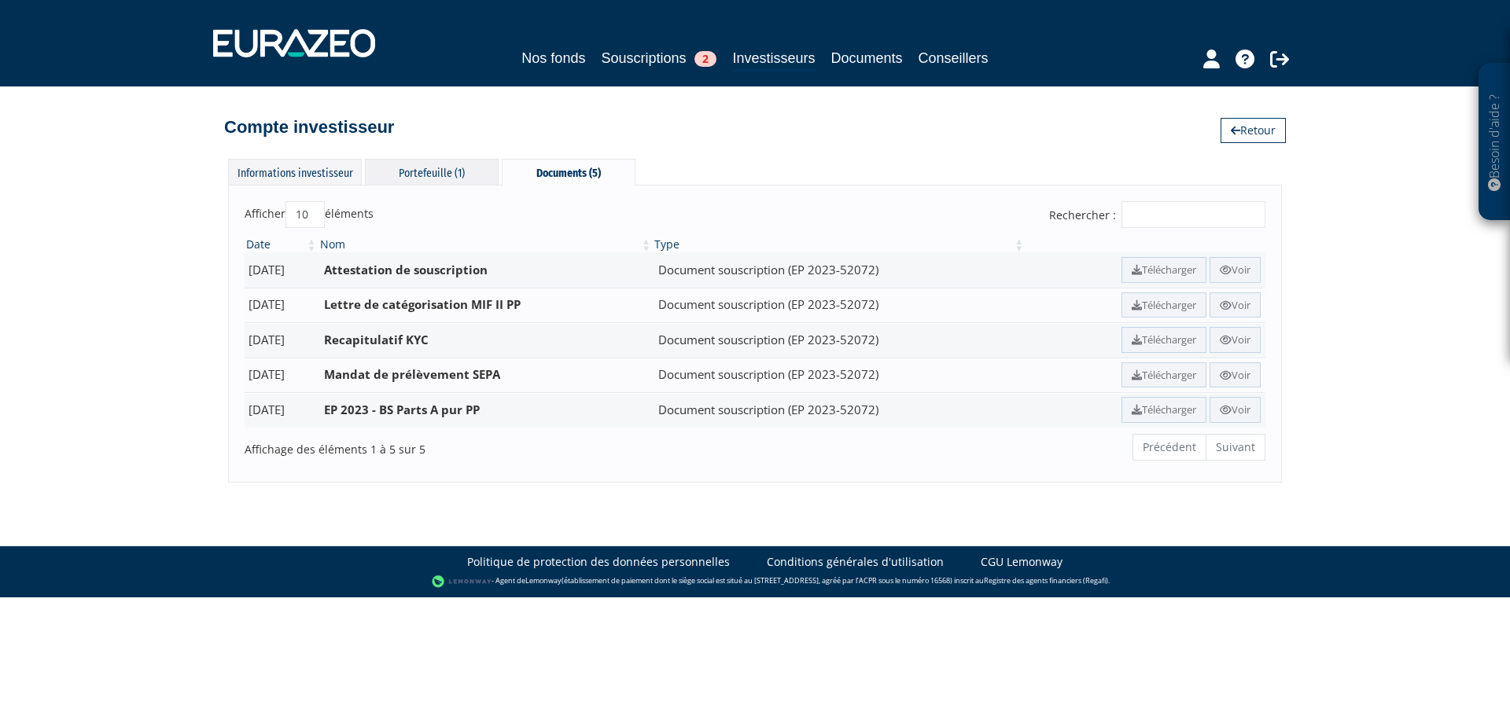
click at [450, 172] on div "Portefeuille (1)" at bounding box center [432, 172] width 134 height 26
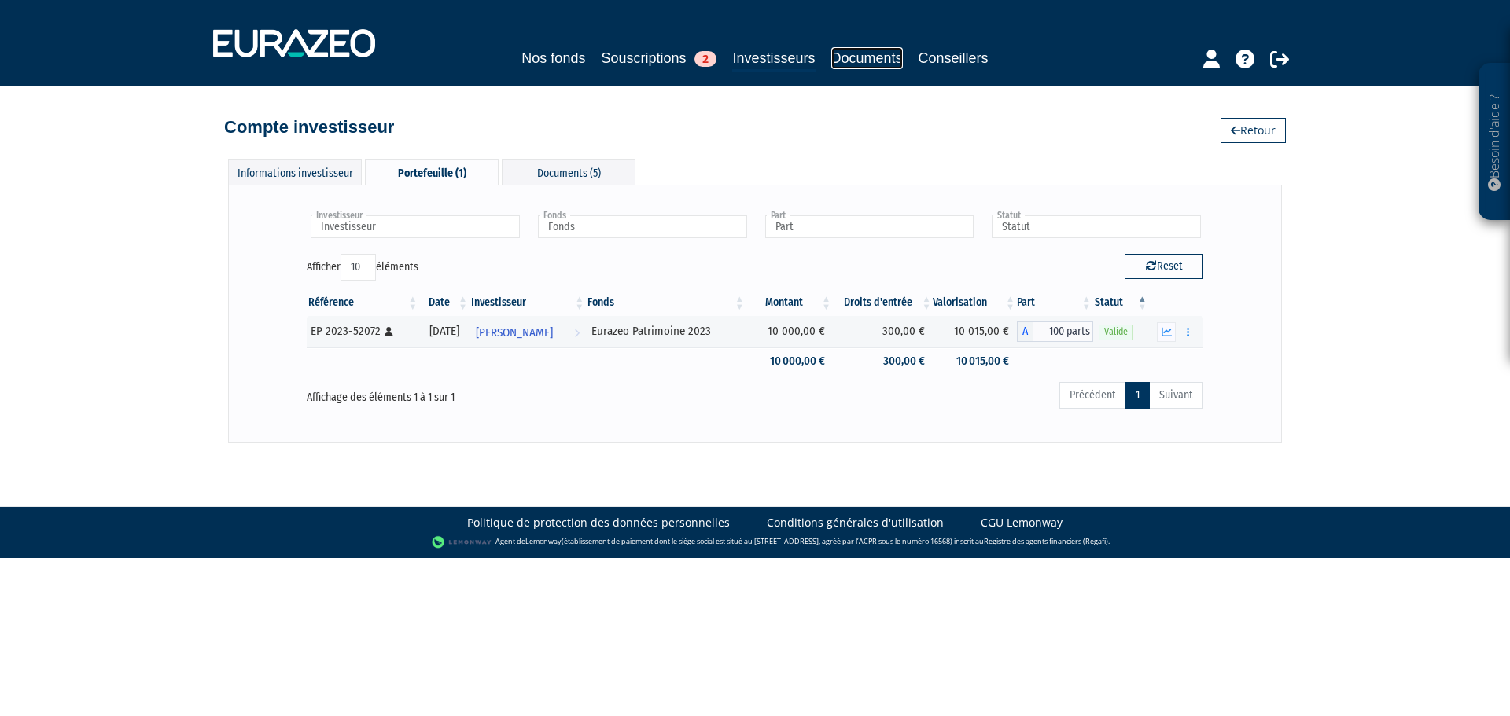
click at [860, 59] on link "Documents" at bounding box center [867, 58] width 72 height 22
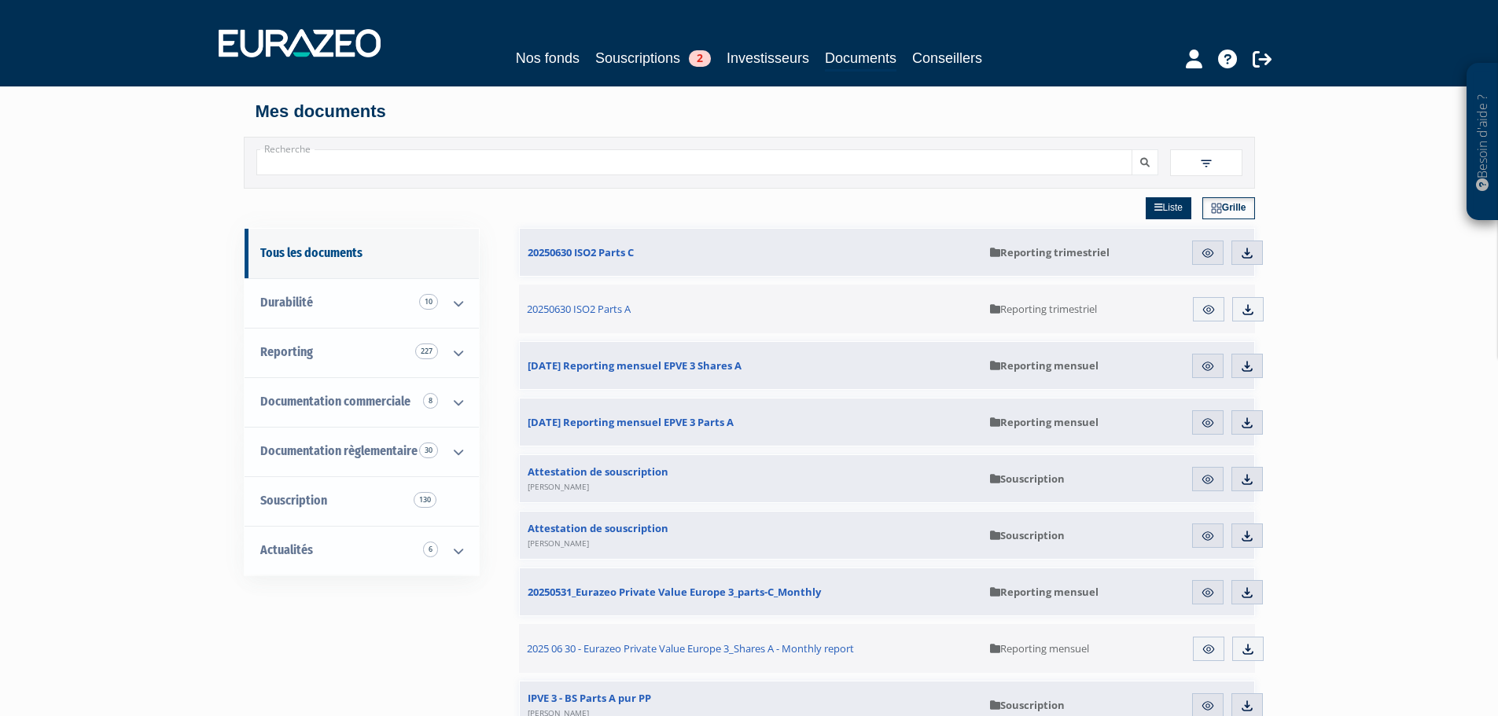
click at [460, 153] on input "Recherche" at bounding box center [694, 162] width 876 height 26
click at [1132, 149] on button "submit" at bounding box center [1145, 162] width 27 height 26
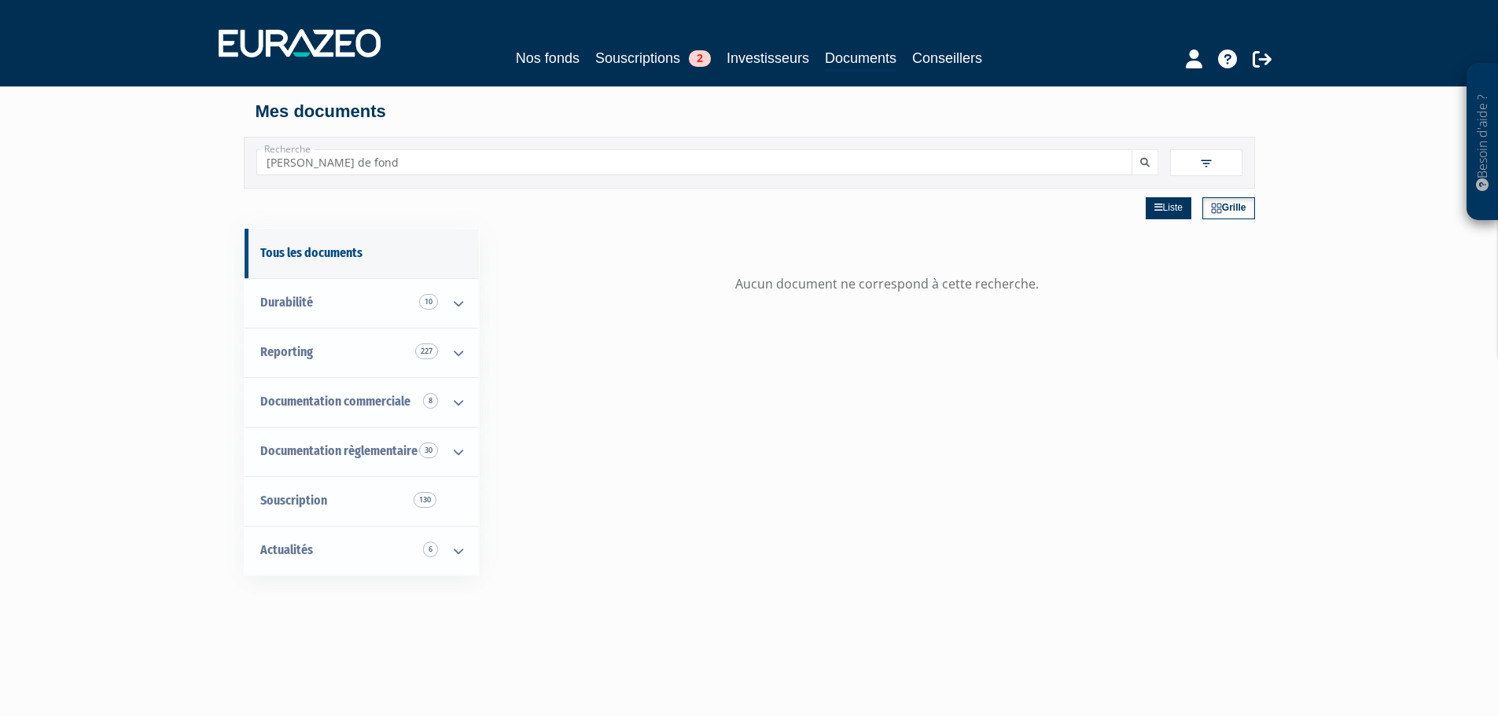
drag, startPoint x: 458, startPoint y: 154, endPoint x: 109, endPoint y: 132, distance: 349.9
click at [109, 132] on div "Besoin d'aide ? × J'ai besoin d'aide Si vous avez une question à propos du fonc…" at bounding box center [749, 479] width 1498 height 959
click at [1132, 149] on button "submit" at bounding box center [1145, 162] width 27 height 26
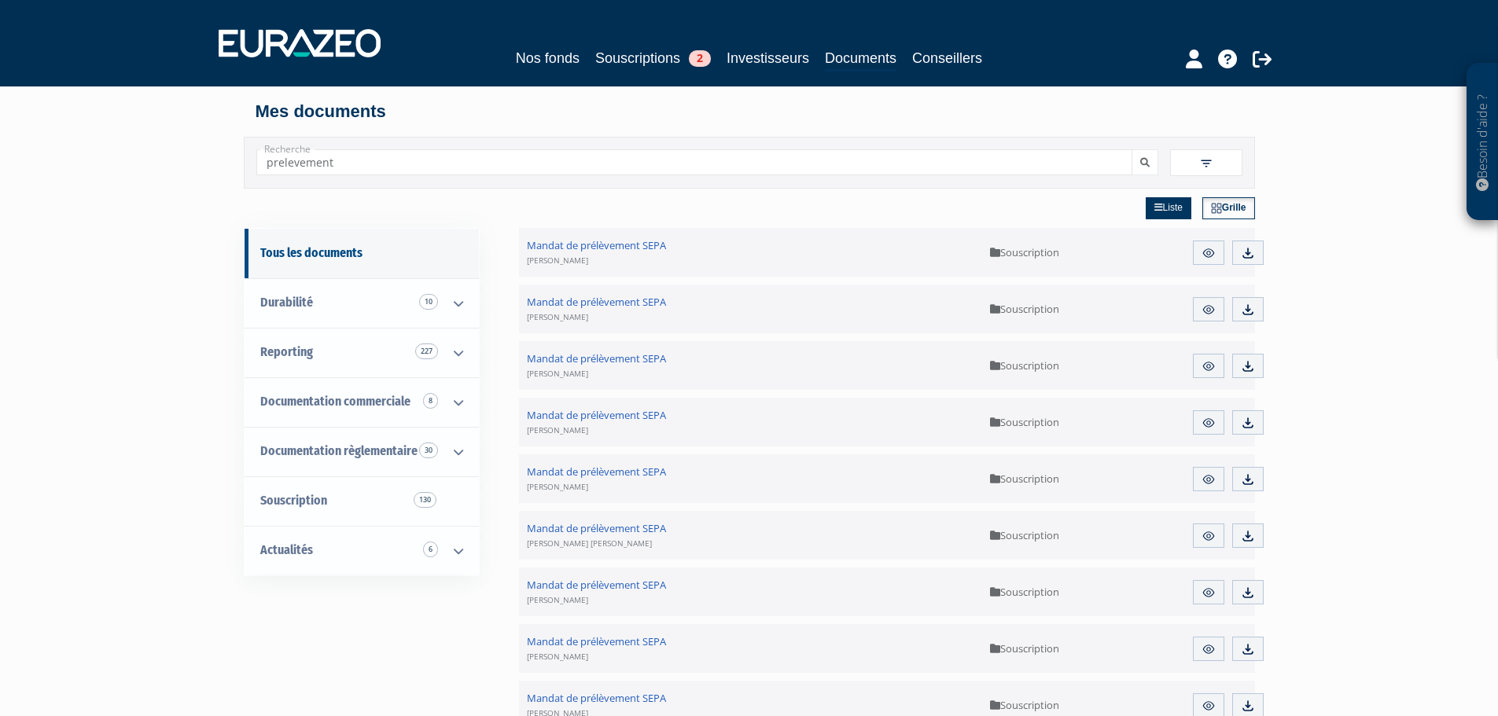
drag, startPoint x: 490, startPoint y: 170, endPoint x: 129, endPoint y: 179, distance: 361.1
type input "appel de tranches"
click at [1132, 149] on button "submit" at bounding box center [1145, 162] width 27 height 26
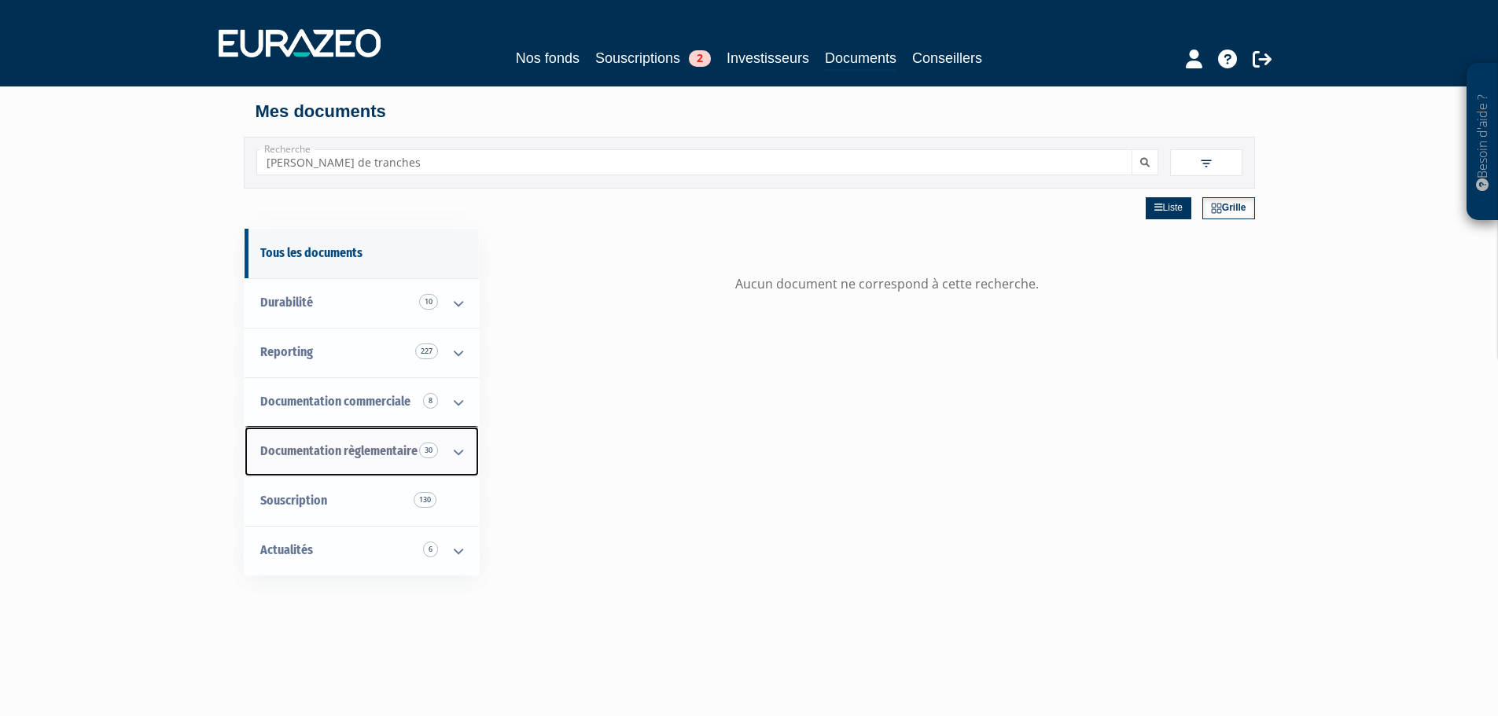
click at [453, 465] on icon at bounding box center [458, 452] width 41 height 49
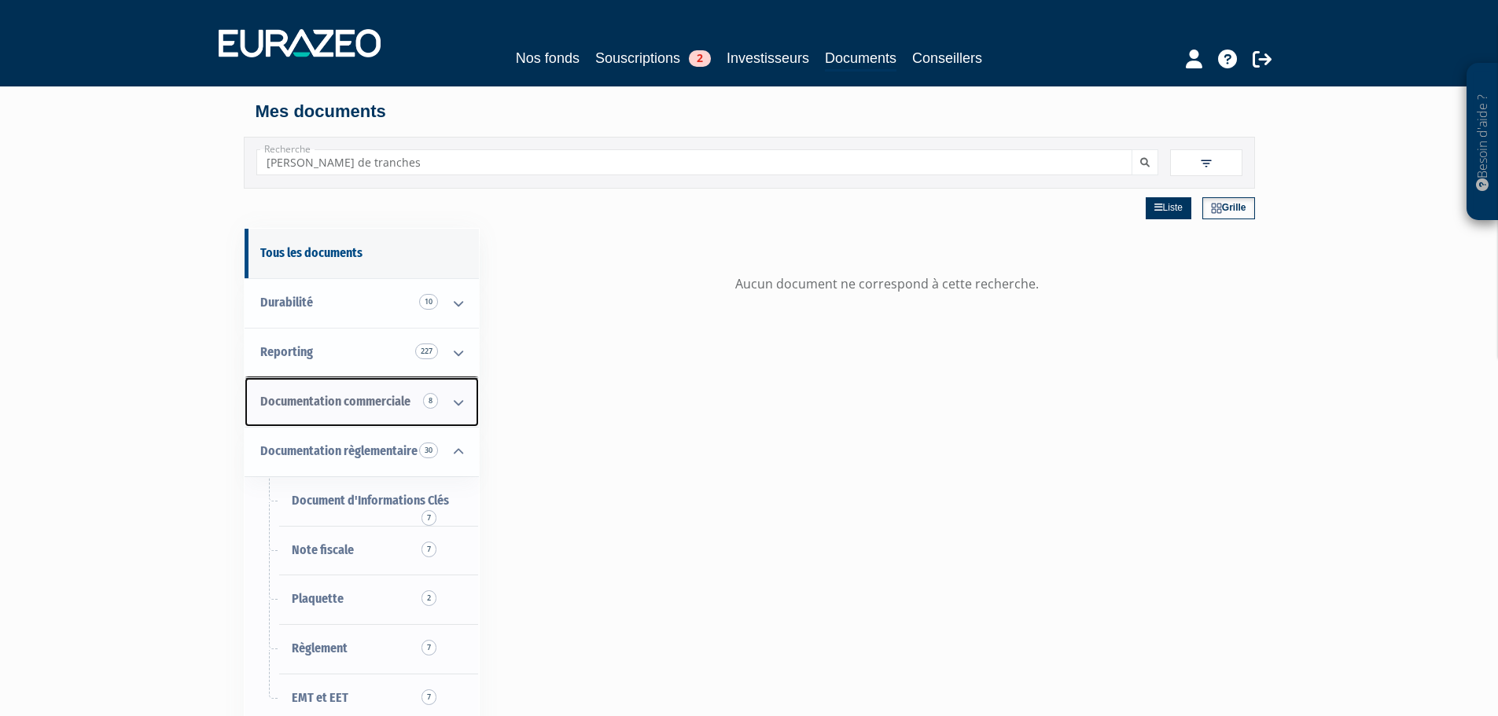
click at [443, 402] on icon at bounding box center [458, 402] width 41 height 49
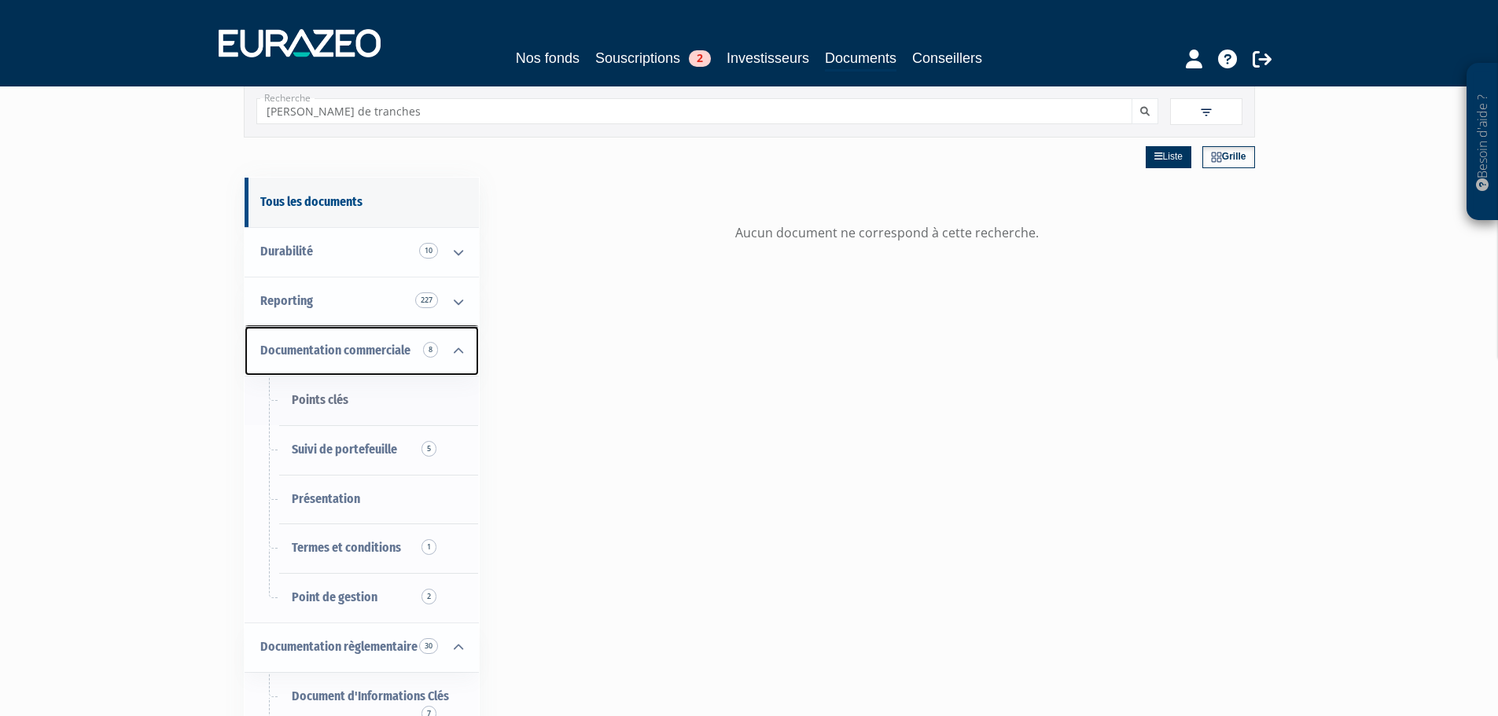
scroll to position [79, 0]
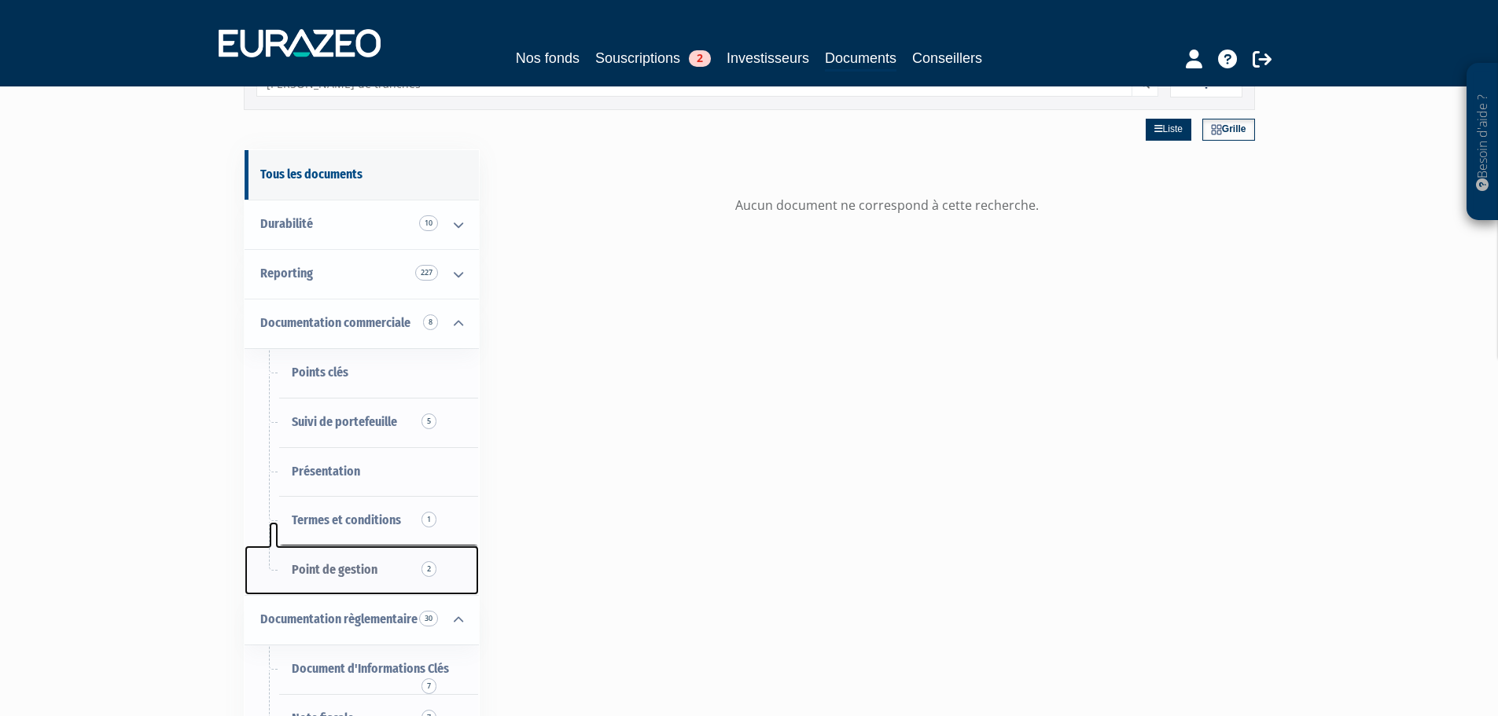
click at [414, 559] on link "Point de gestion 2" at bounding box center [362, 571] width 234 height 50
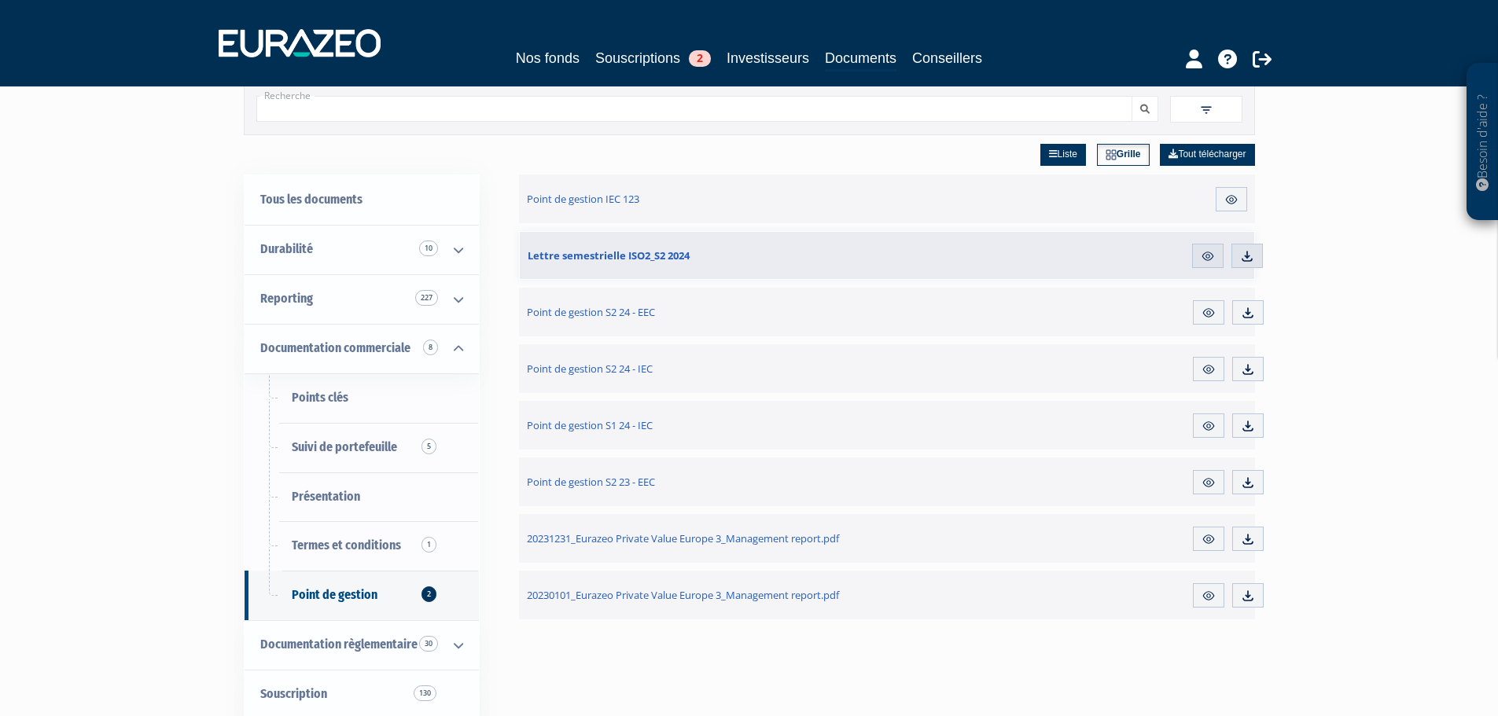
scroll to position [79, 0]
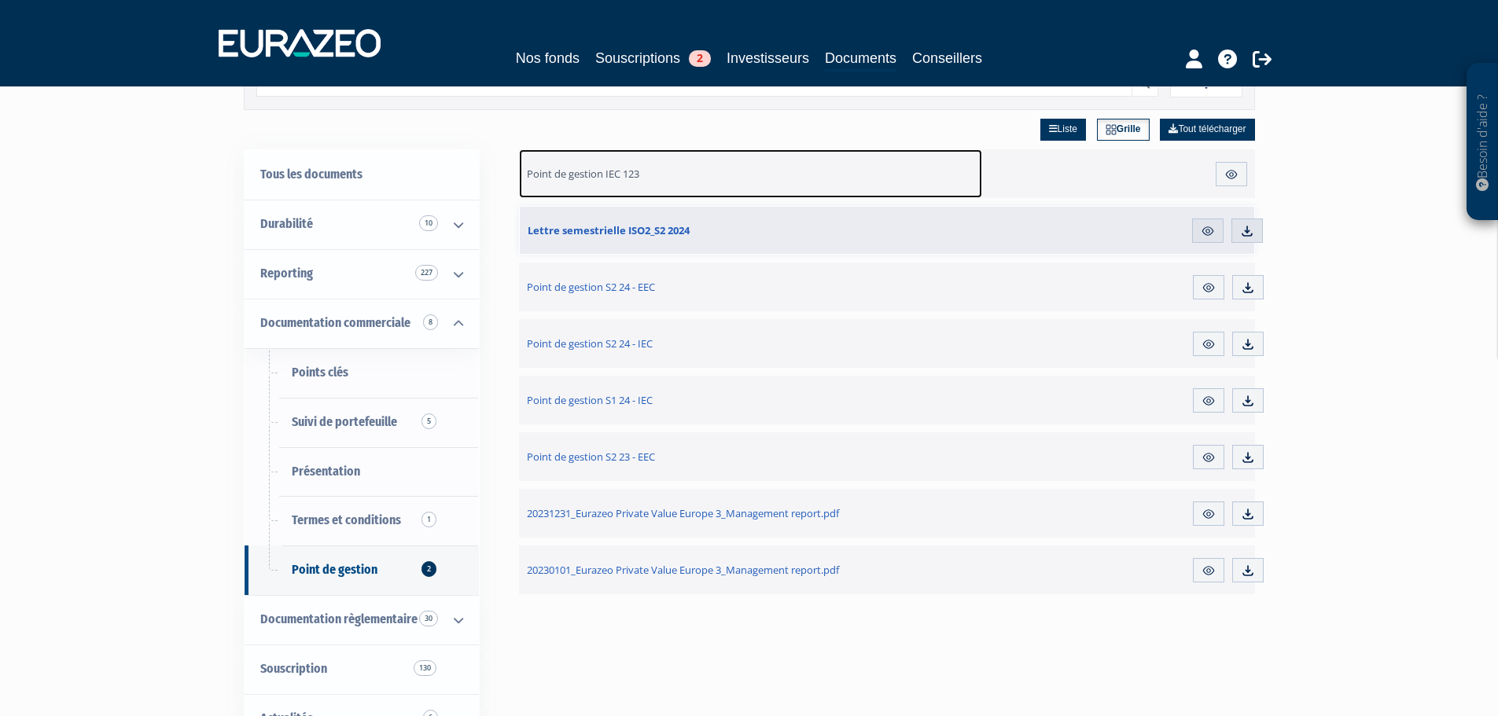
click at [590, 175] on span "Point de gestion IEC 123" at bounding box center [583, 174] width 112 height 14
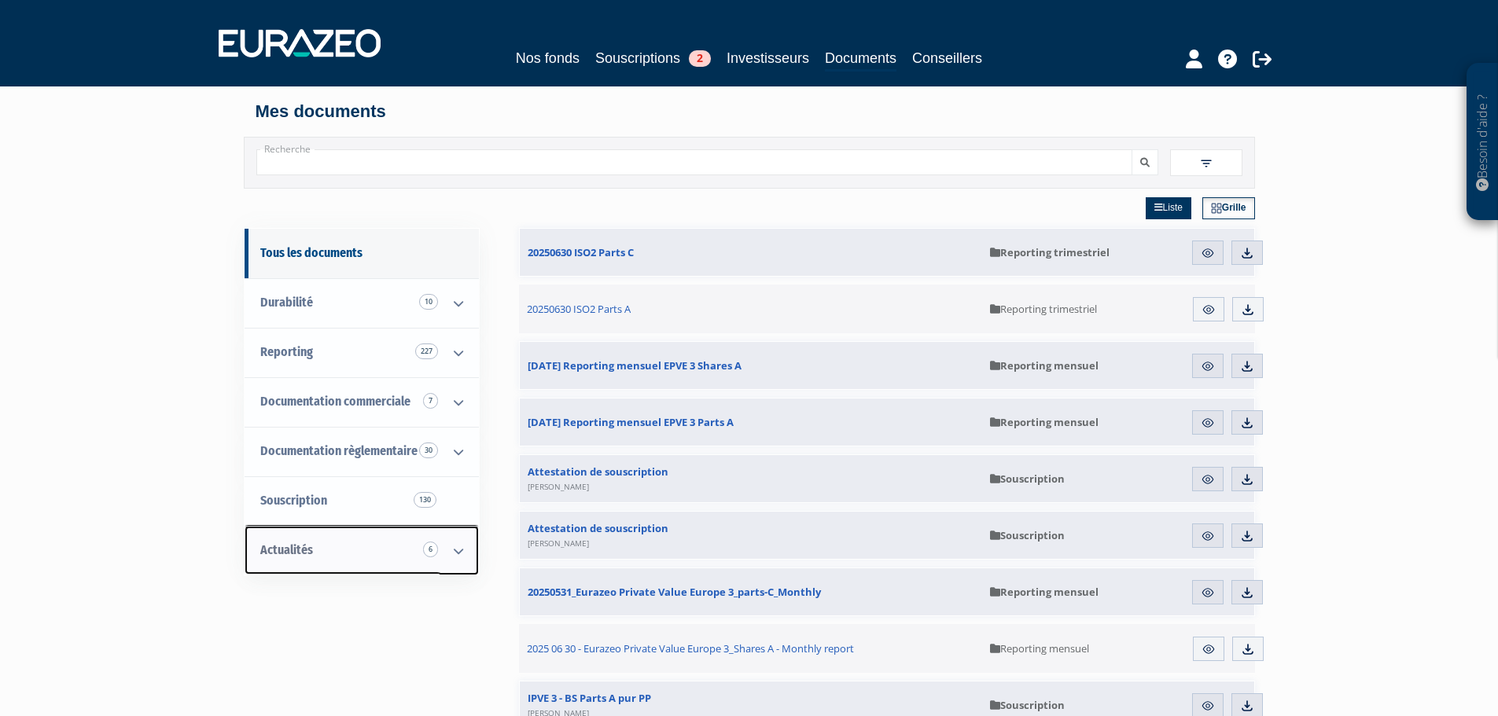
click at [474, 547] on icon at bounding box center [458, 551] width 41 height 49
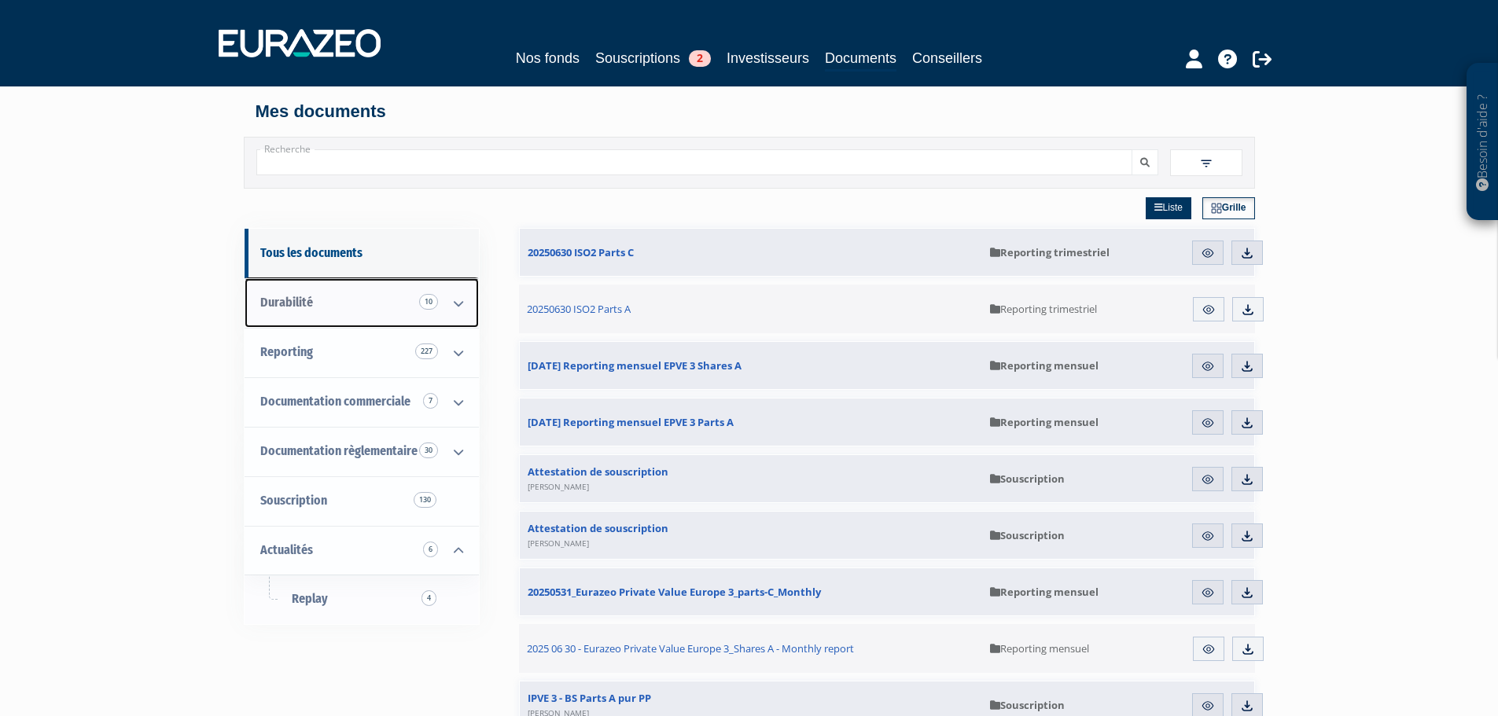
click at [445, 304] on icon at bounding box center [458, 303] width 41 height 49
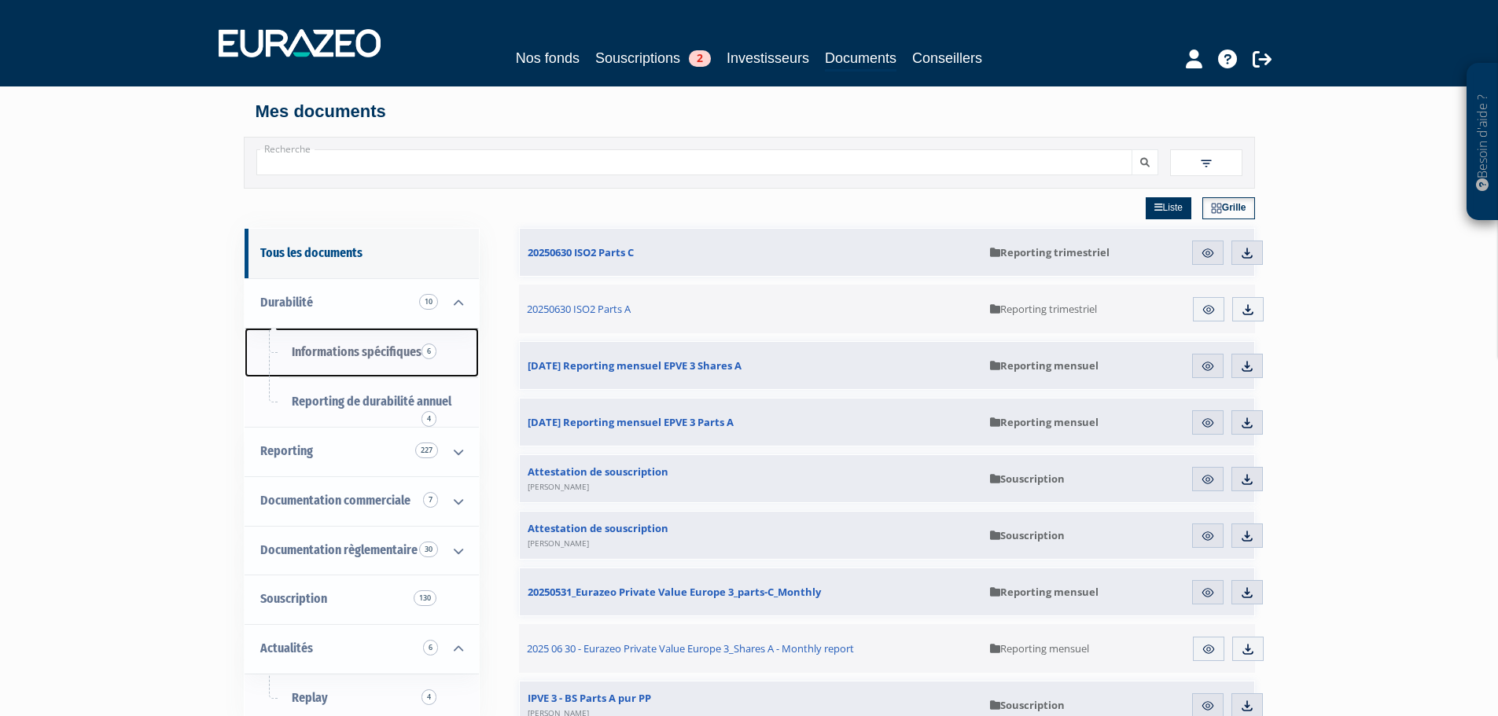
click at [394, 354] on span "Informations spécifiques 6" at bounding box center [357, 351] width 130 height 15
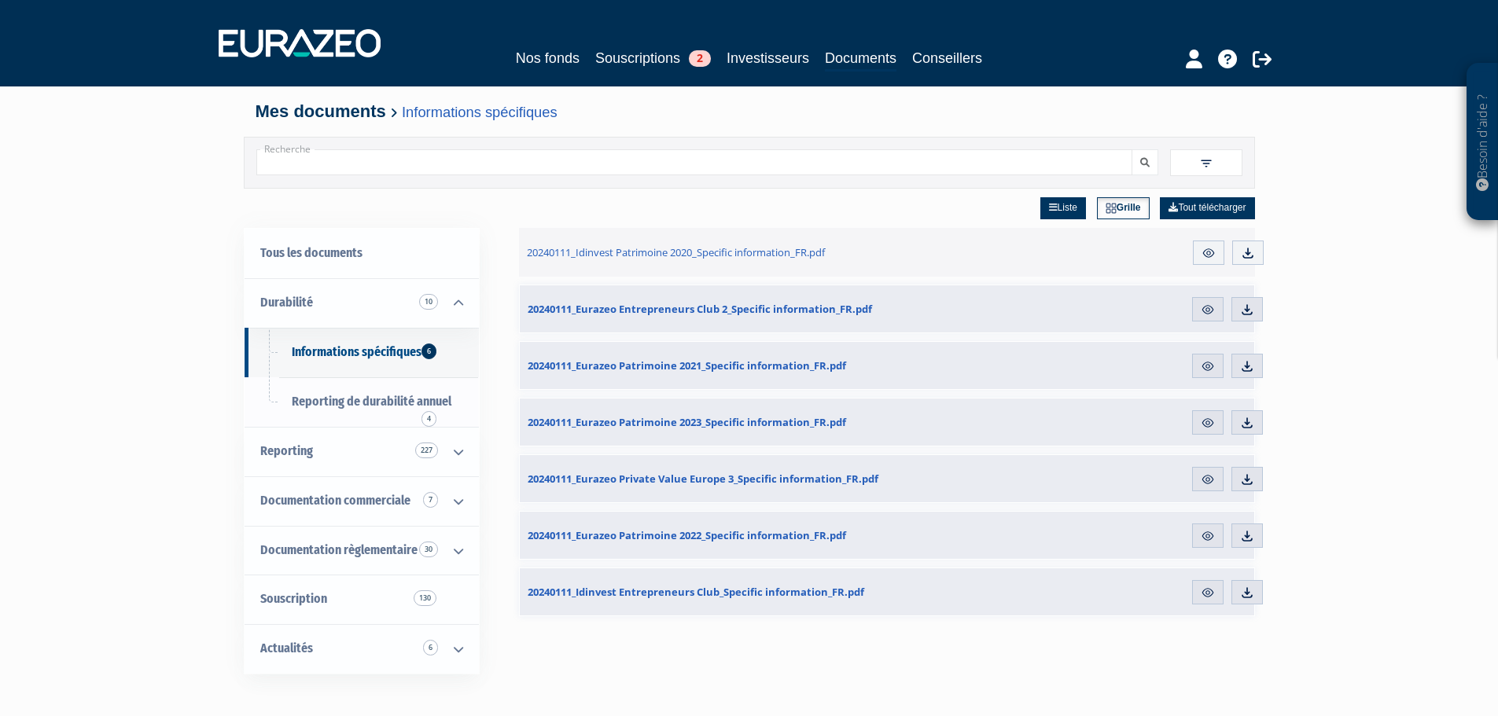
click at [473, 149] on input "Recherche" at bounding box center [694, 162] width 876 height 26
type input "paiement"
click at [1132, 149] on button "submit" at bounding box center [1145, 162] width 27 height 26
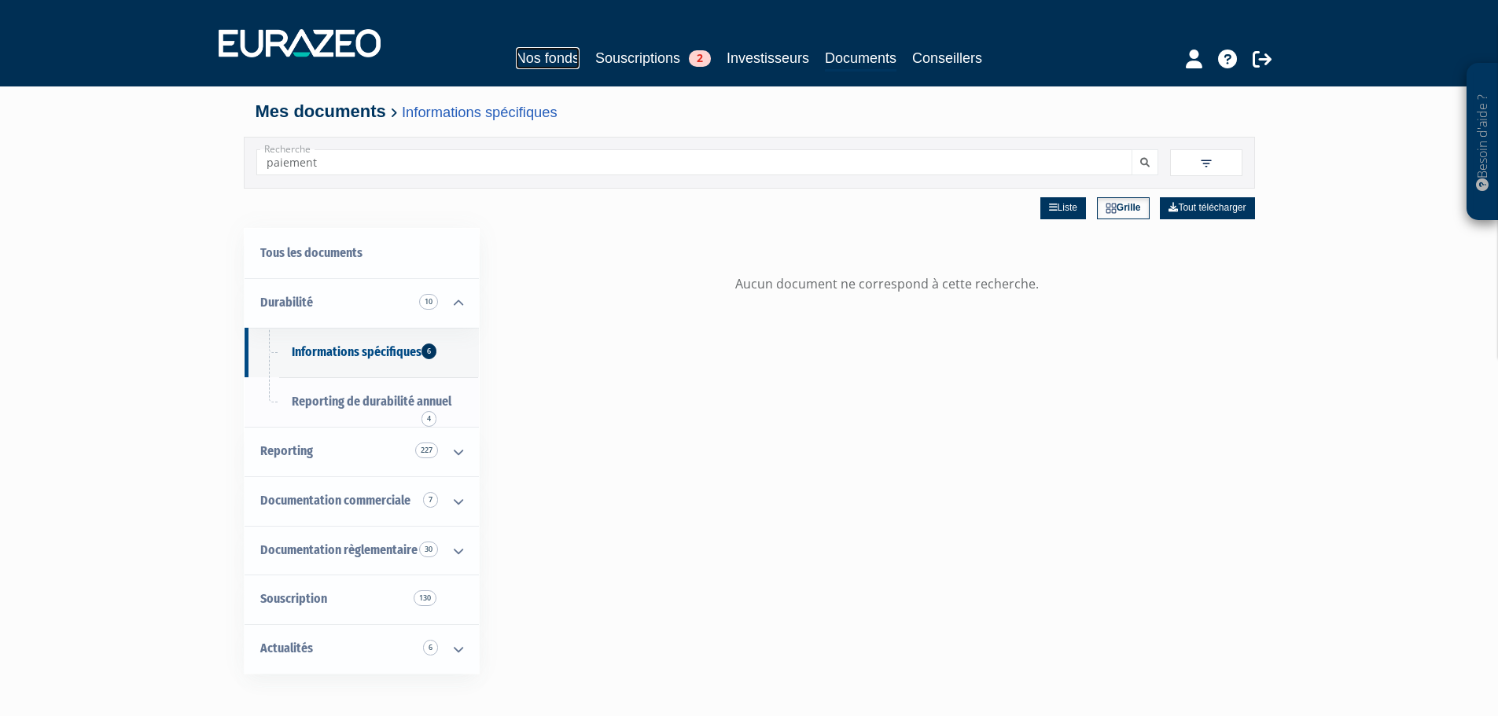
click at [550, 51] on link "Nos fonds" at bounding box center [548, 58] width 64 height 22
